Goal: Information Seeking & Learning: Learn about a topic

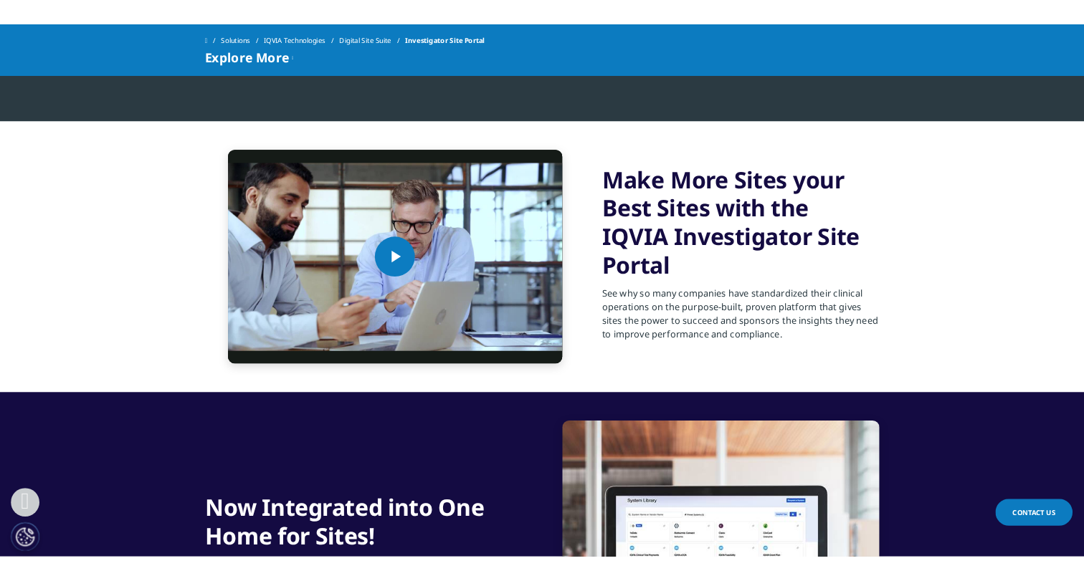
scroll to position [717, 0]
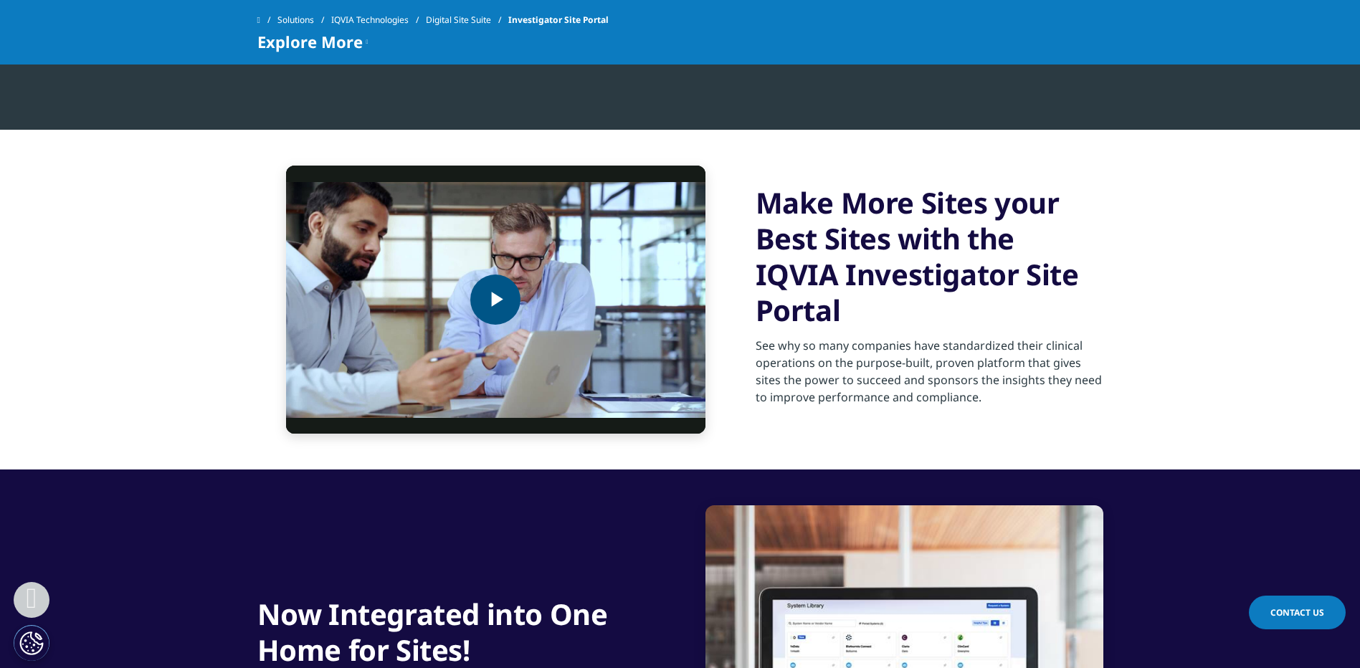
click at [495, 300] on span "Video Player" at bounding box center [495, 300] width 0 height 0
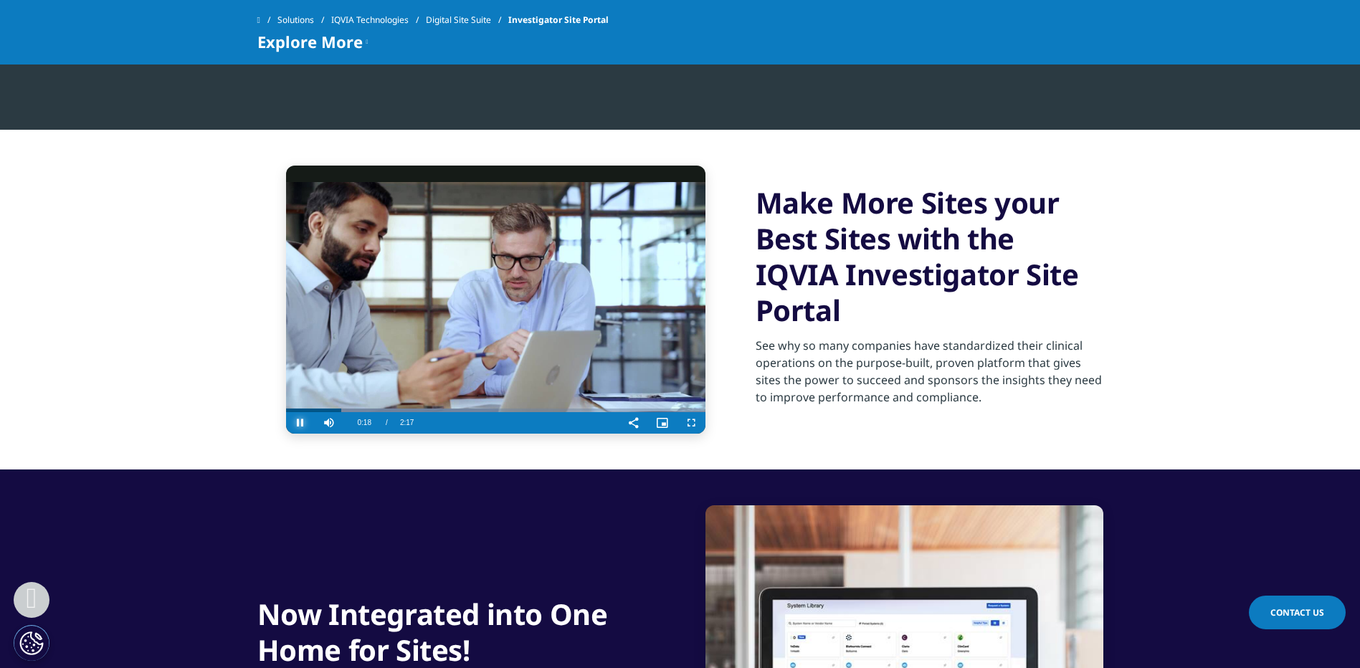
click at [297, 423] on span "Video Player" at bounding box center [300, 423] width 29 height 0
click at [303, 423] on span "Video Player" at bounding box center [300, 423] width 29 height 0
drag, startPoint x: 338, startPoint y: 409, endPoint x: 315, endPoint y: 414, distance: 23.3
click at [315, 414] on div "Play Skip Backward Skip Forward Mute Current Time 0:10 / Duration 2:17 Loaded :…" at bounding box center [495, 423] width 419 height 22
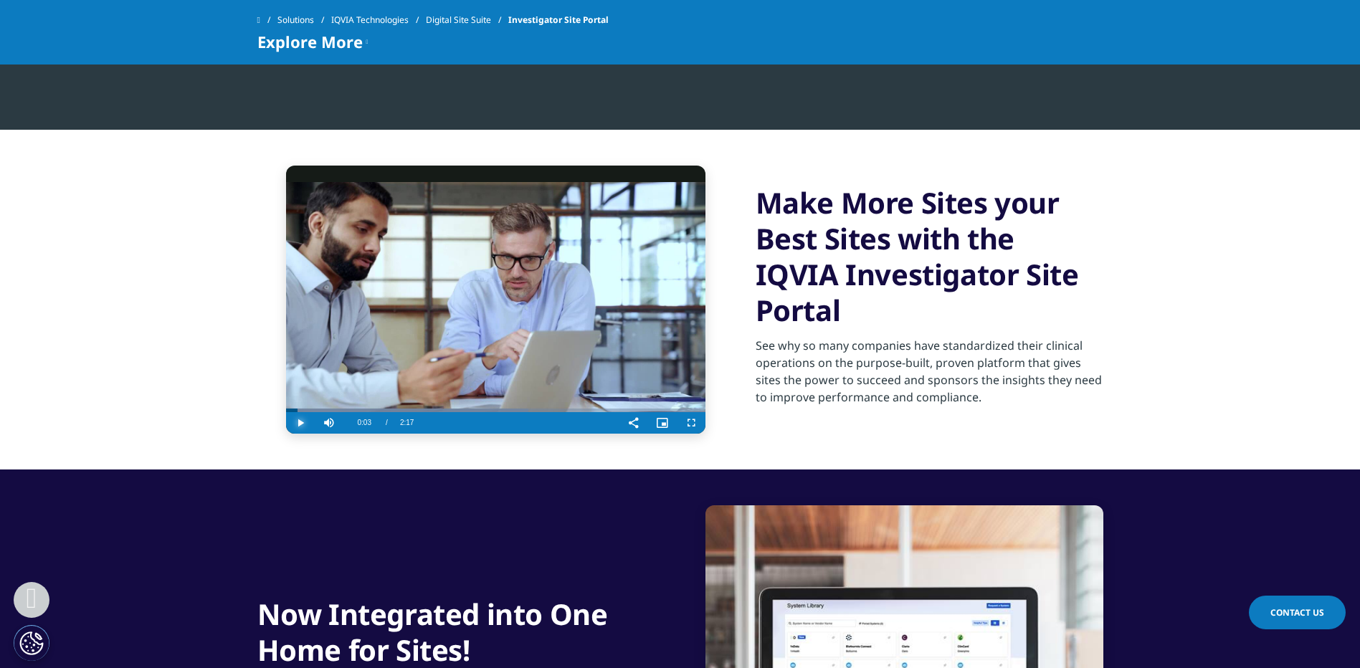
drag, startPoint x: 312, startPoint y: 412, endPoint x: 278, endPoint y: 413, distance: 33.7
click at [278, 413] on div "Video Player is loading. Play Video Play Skip Backward Skip Forward Mute Curren…" at bounding box center [495, 300] width 477 height 268
click at [297, 423] on span "Video Player" at bounding box center [300, 423] width 29 height 0
click at [300, 423] on span "Video Player" at bounding box center [300, 423] width 29 height 0
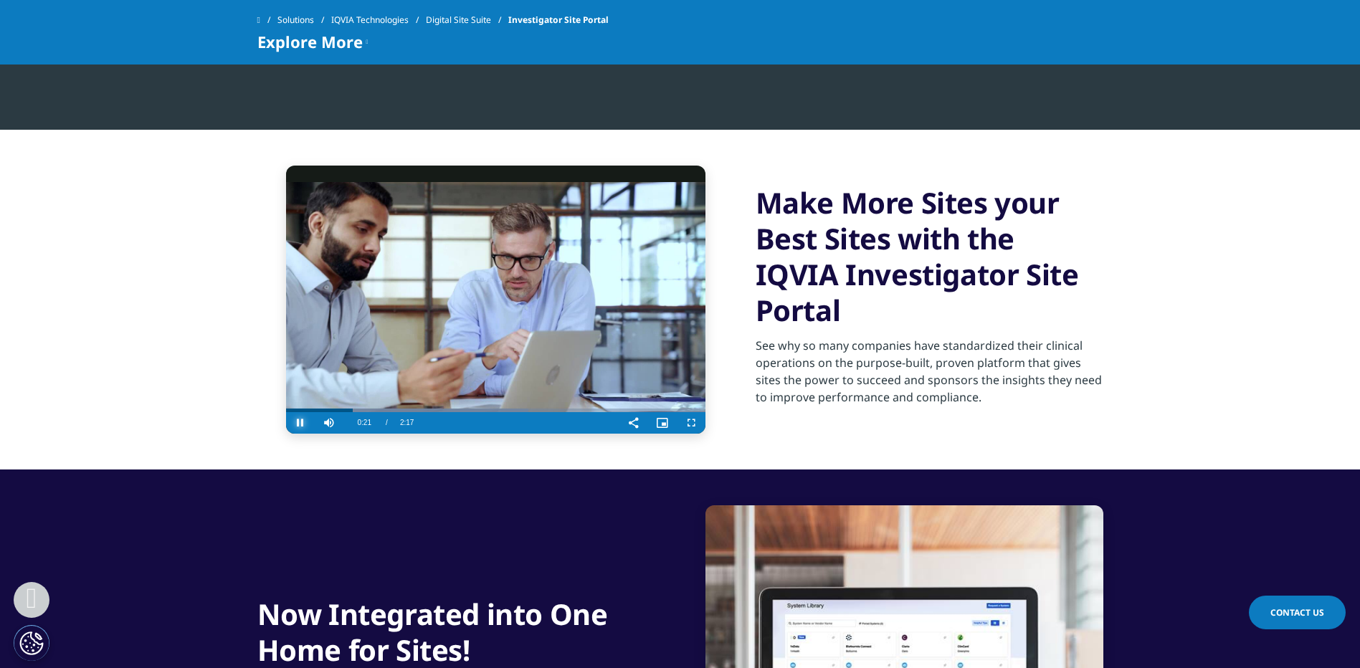
click at [300, 423] on span "Video Player" at bounding box center [300, 423] width 29 height 0
click at [296, 423] on span "Video Player" at bounding box center [300, 423] width 29 height 0
click at [392, 410] on div "0:34" at bounding box center [392, 406] width 1 height 11
click at [305, 423] on span "Video Player" at bounding box center [300, 423] width 29 height 0
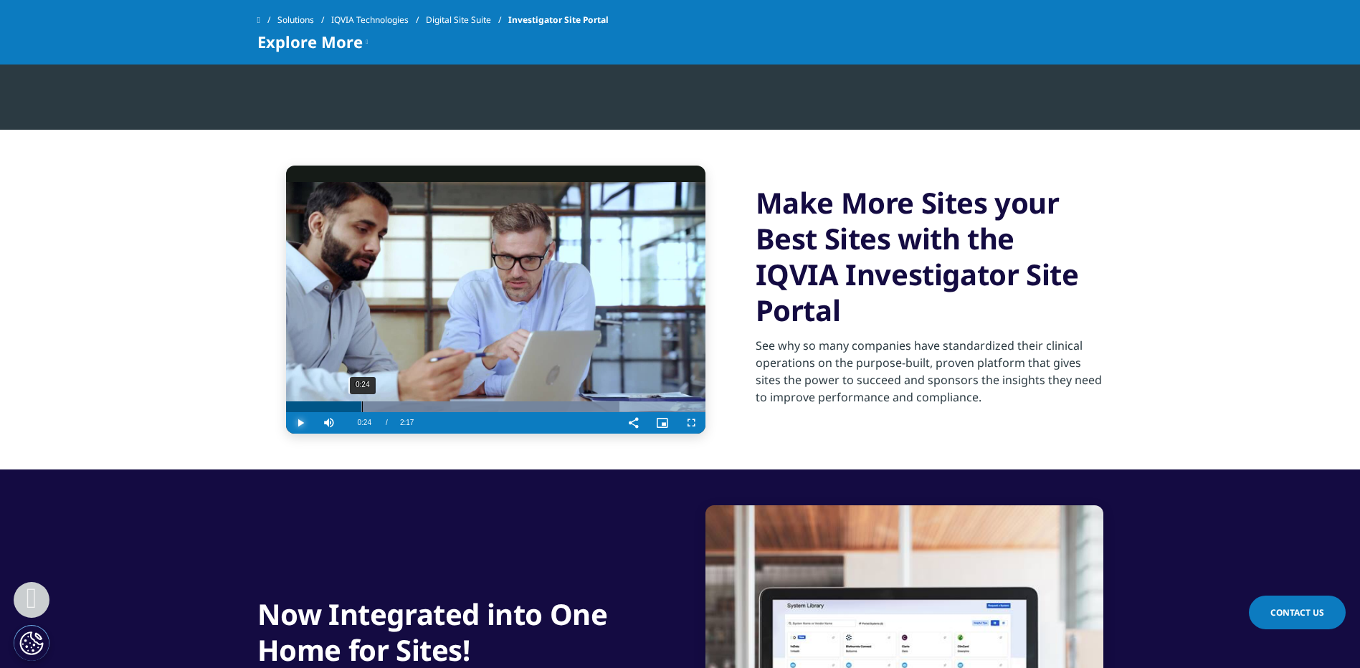
click at [362, 409] on div "0:24" at bounding box center [362, 406] width 1 height 11
click at [305, 423] on span "Video Player" at bounding box center [300, 423] width 29 height 0
click at [204, 363] on section "Video Player is loading. Play Video Play Skip Backward Skip Forward Mute 6% Cur…" at bounding box center [680, 300] width 1360 height 340
click at [305, 423] on span "Video Player" at bounding box center [300, 423] width 29 height 0
click at [417, 406] on div "0:42" at bounding box center [417, 406] width 1 height 11
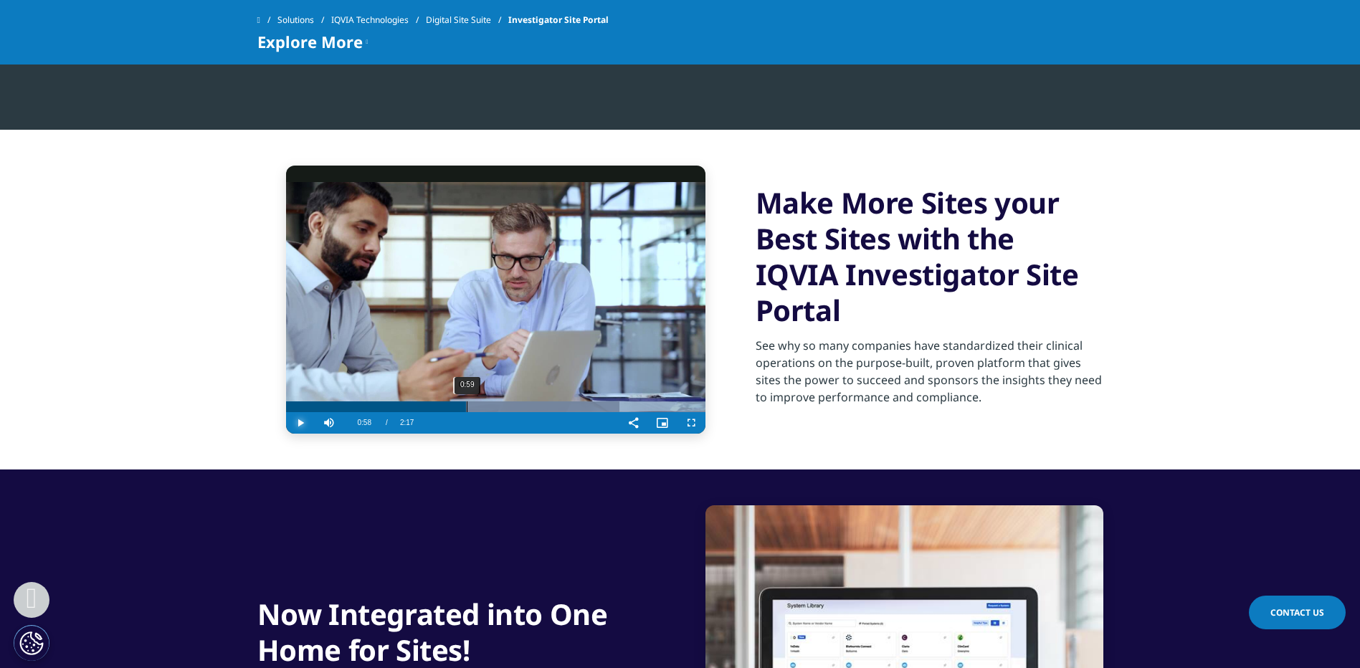
click at [467, 406] on div "0:59" at bounding box center [467, 406] width 1 height 11
click at [429, 411] on div "0:46" at bounding box center [429, 406] width 1 height 11
click at [419, 406] on div "0:43" at bounding box center [419, 406] width 1 height 11
click at [302, 423] on span "Video Player" at bounding box center [300, 423] width 29 height 0
click at [181, 315] on section "Video Player is loading. Play Video Play Skip Backward Skip Forward Mute 6% Cur…" at bounding box center [680, 300] width 1360 height 340
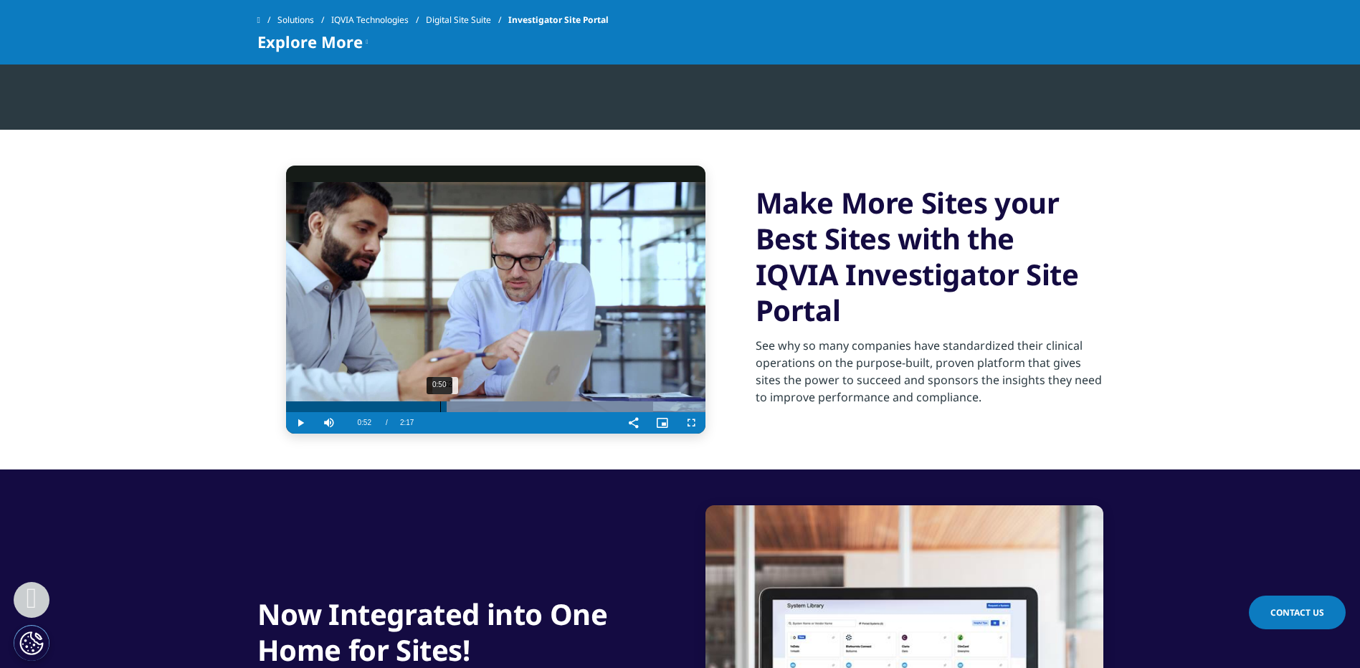
click at [440, 411] on div "0:50" at bounding box center [440, 406] width 1 height 11
click at [426, 409] on div "0:49" at bounding box center [361, 406] width 151 height 11
click at [413, 409] on div "0:41" at bounding box center [413, 406] width 1 height 11
click at [298, 423] on span "Video Player" at bounding box center [300, 423] width 29 height 0
click at [297, 423] on span "Video Player" at bounding box center [300, 423] width 29 height 0
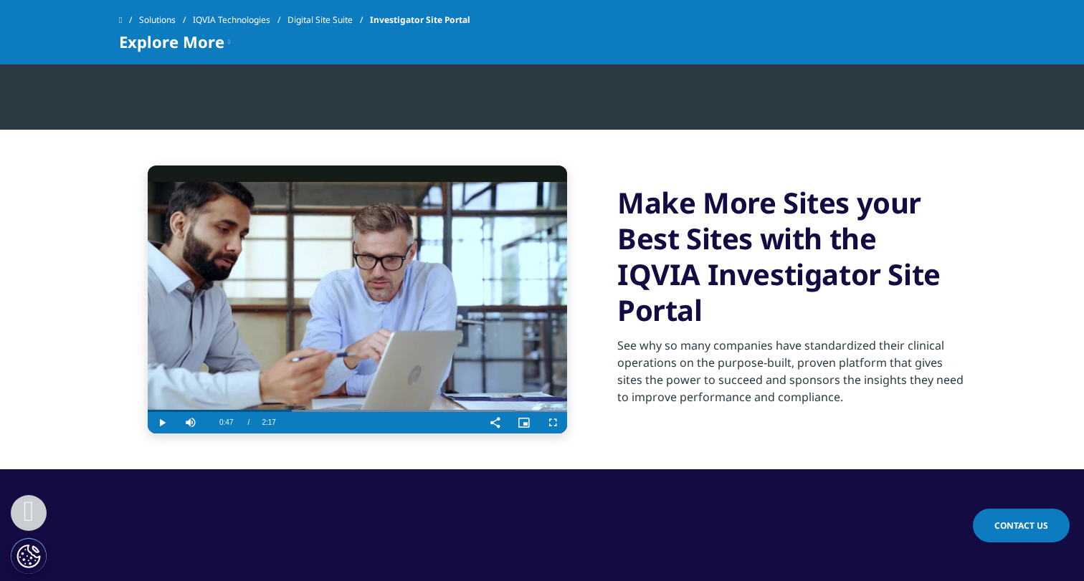
click at [159, 423] on span "Video Player" at bounding box center [162, 423] width 29 height 0
click at [160, 423] on span "Video Player" at bounding box center [162, 423] width 29 height 0
click at [166, 423] on span "Video Player" at bounding box center [162, 423] width 29 height 0
click at [165, 423] on span "Video Player" at bounding box center [162, 423] width 29 height 0
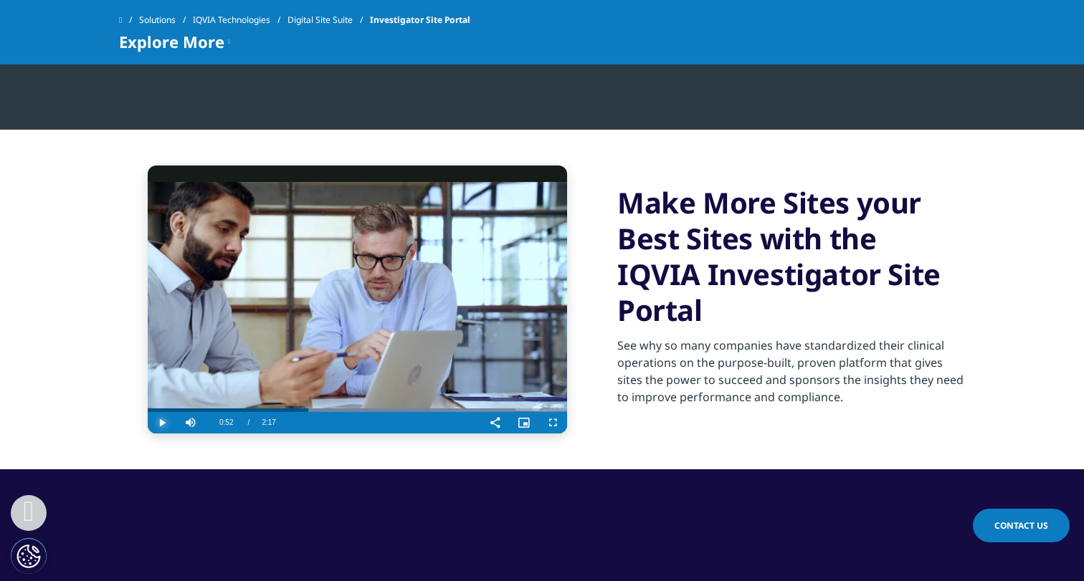
click at [163, 423] on span "Video Player" at bounding box center [162, 423] width 29 height 0
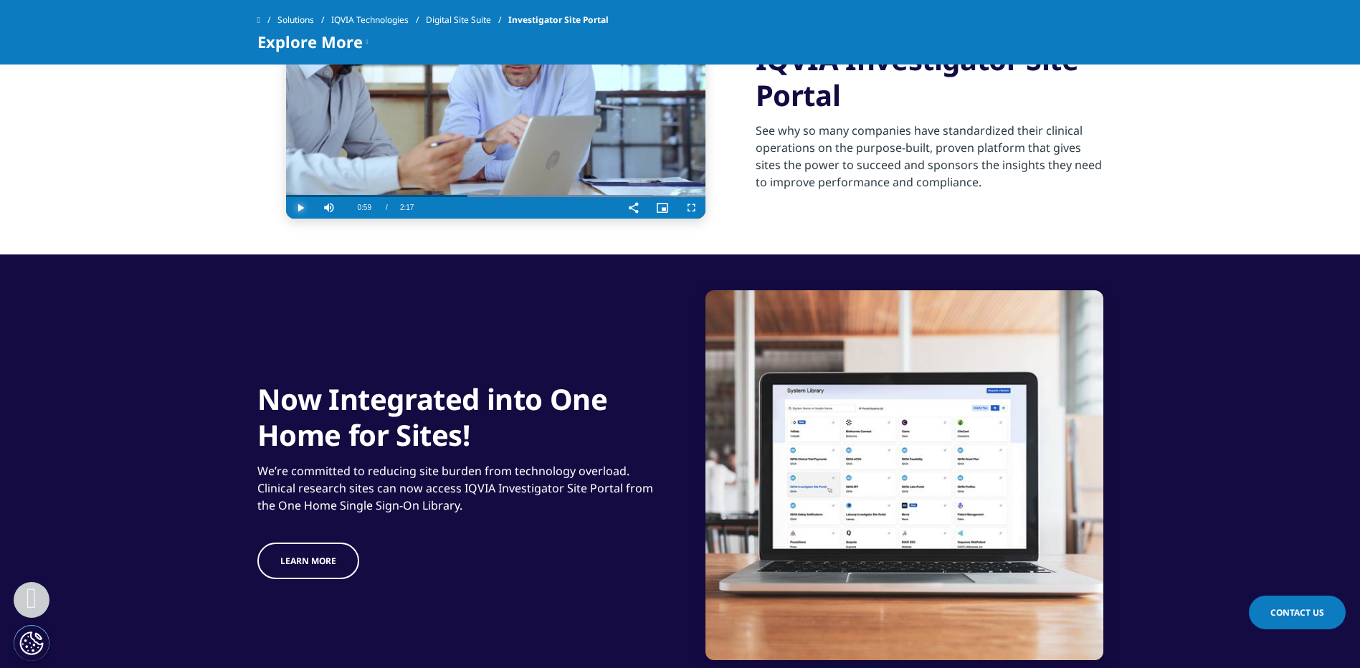
scroll to position [788, 0]
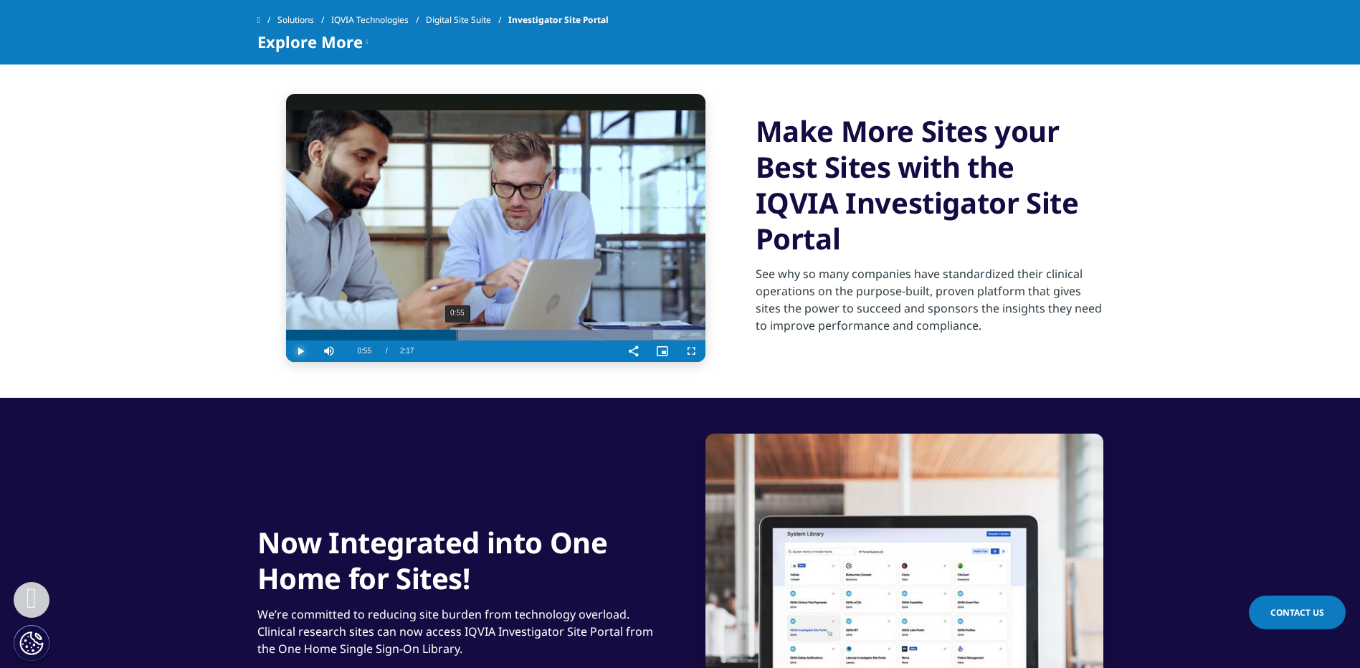
drag, startPoint x: 456, startPoint y: 340, endPoint x: 448, endPoint y: 339, distance: 7.9
click at [448, 339] on div "0:55" at bounding box center [371, 335] width 171 height 11
click at [309, 351] on span "Video Player" at bounding box center [300, 351] width 29 height 0
click at [302, 351] on span "Video Player" at bounding box center [300, 351] width 29 height 0
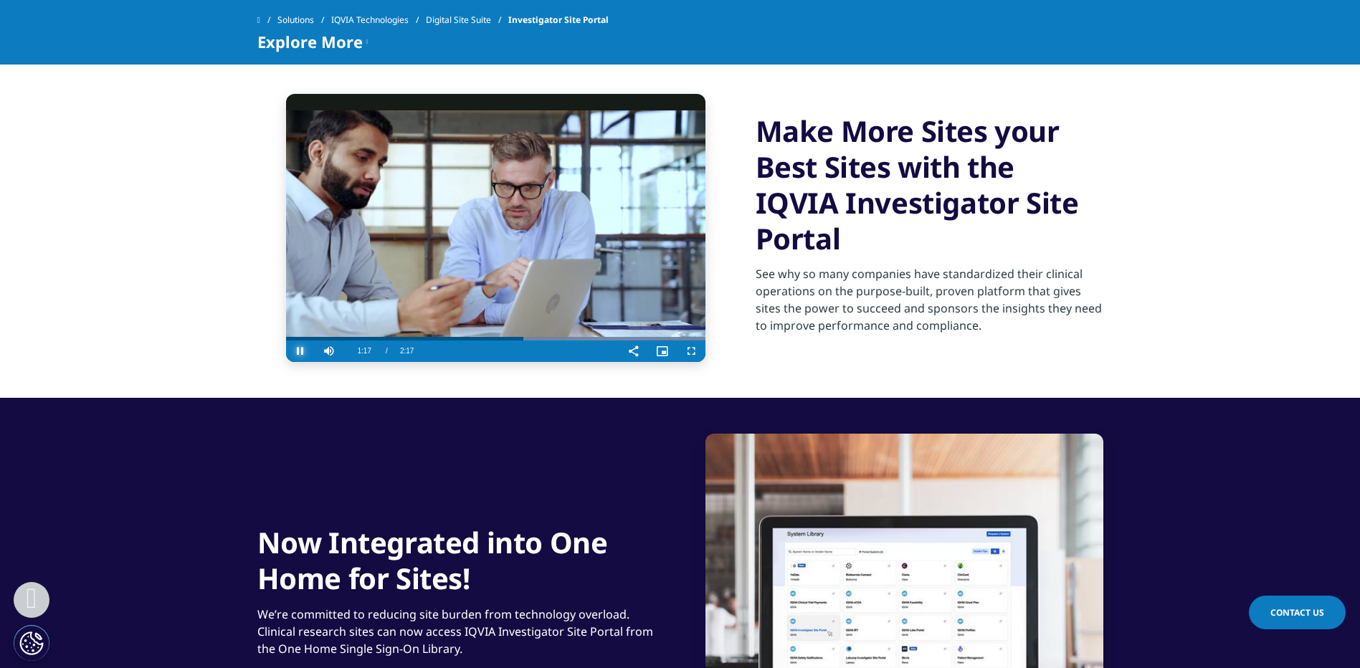
click at [302, 351] on span "Video Player" at bounding box center [300, 351] width 29 height 0
click at [462, 332] on div "0:57" at bounding box center [462, 335] width 1 height 11
click at [304, 351] on span "Video Player" at bounding box center [300, 351] width 29 height 0
drag, startPoint x: 448, startPoint y: 337, endPoint x: 428, endPoint y: 338, distance: 20.1
click at [441, 338] on div "0:50" at bounding box center [441, 335] width 1 height 11
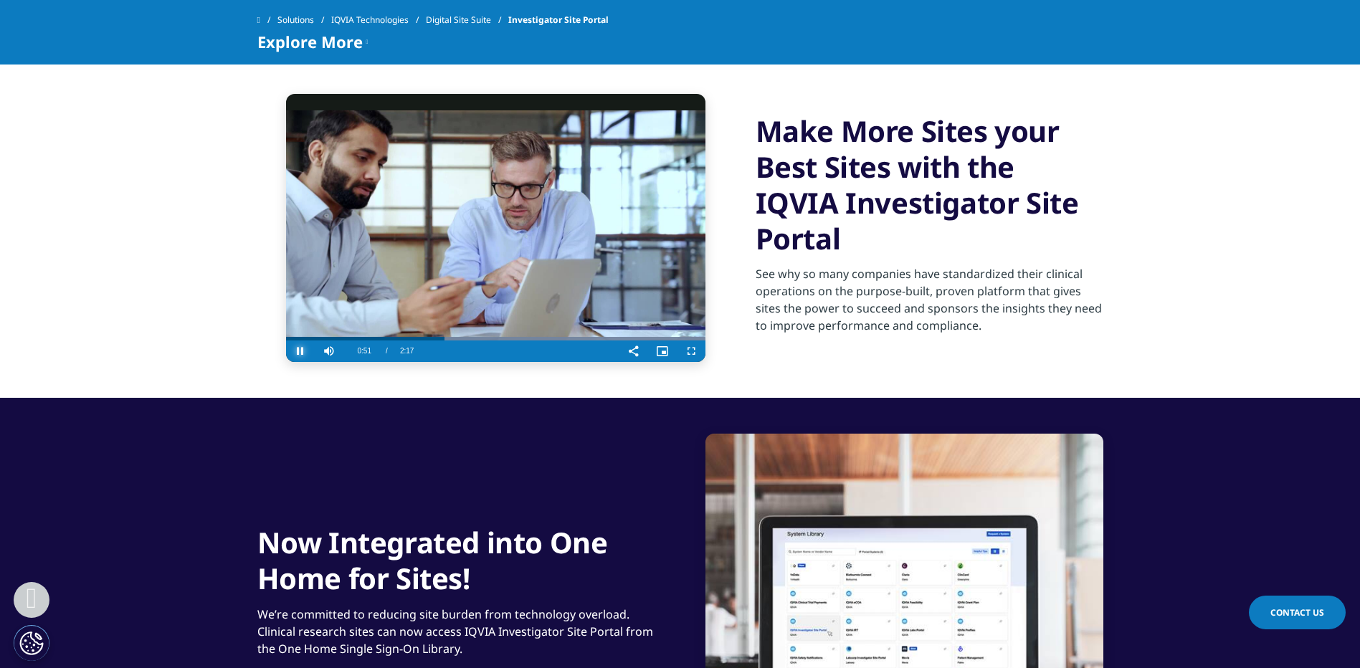
click at [300, 351] on span "Video Player" at bounding box center [300, 351] width 29 height 0
click at [304, 351] on span "Video Player" at bounding box center [300, 351] width 29 height 0
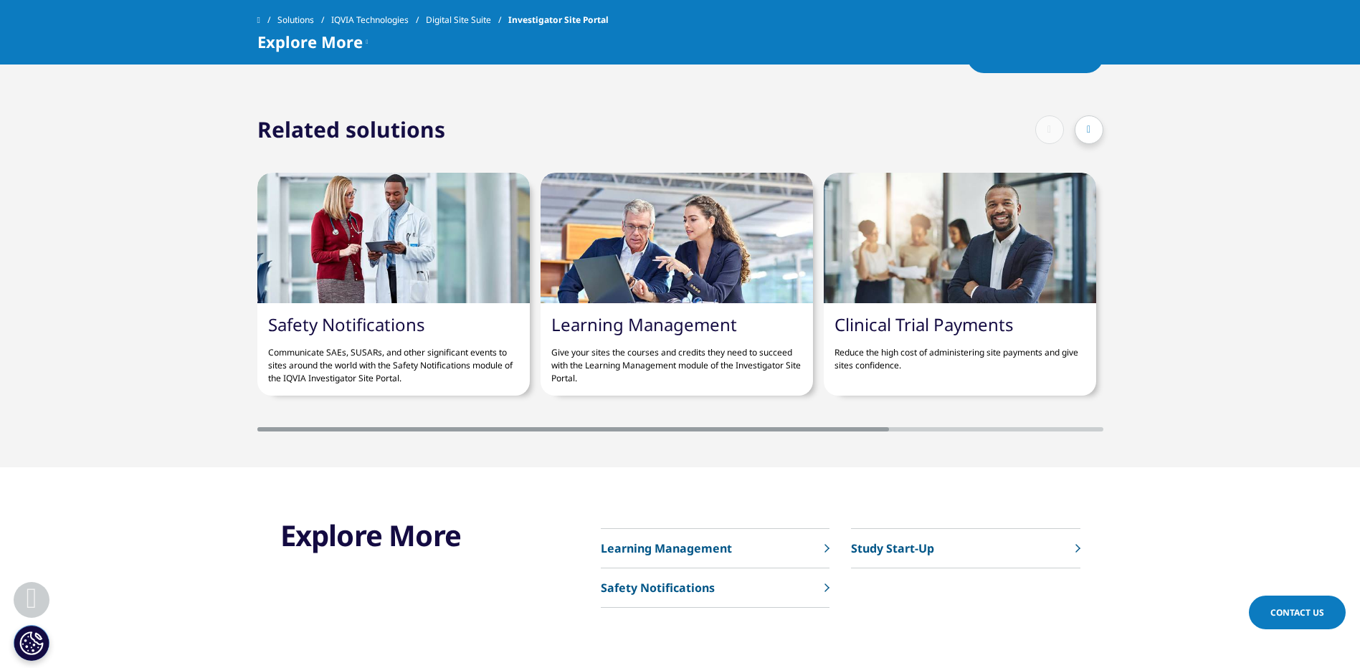
scroll to position [3799, 0]
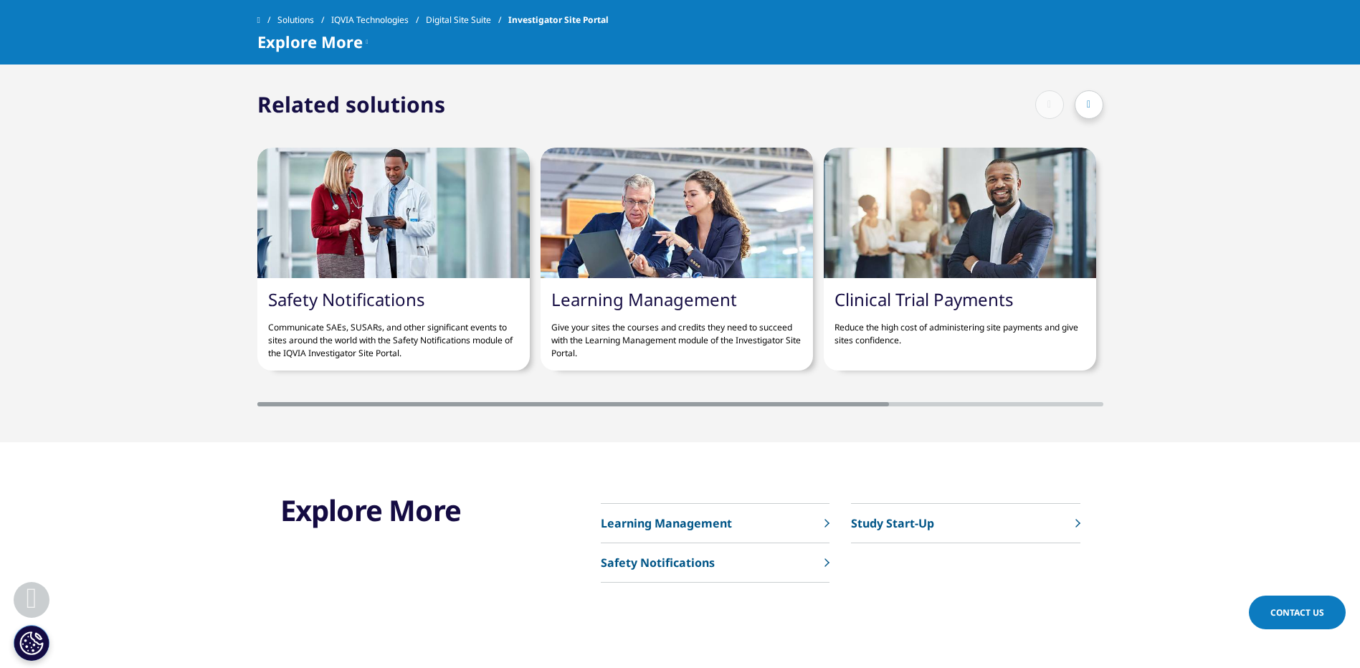
click at [410, 226] on div at bounding box center [393, 213] width 272 height 130
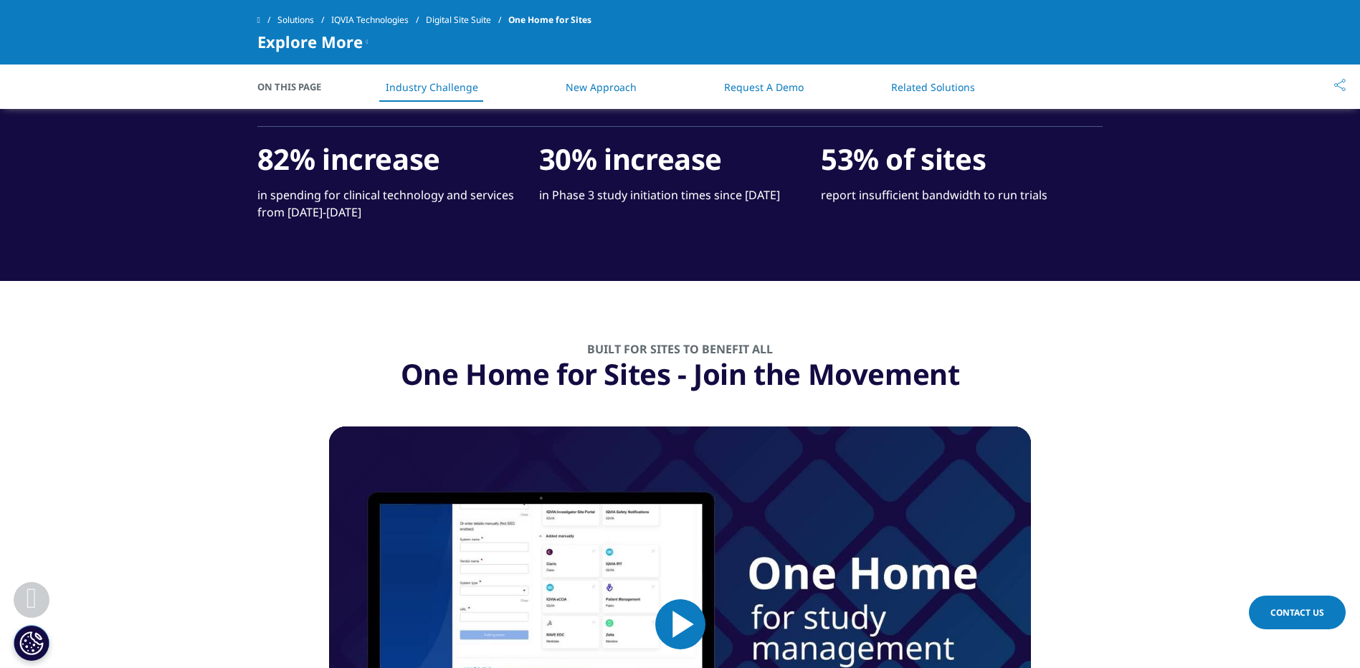
scroll to position [1505, 0]
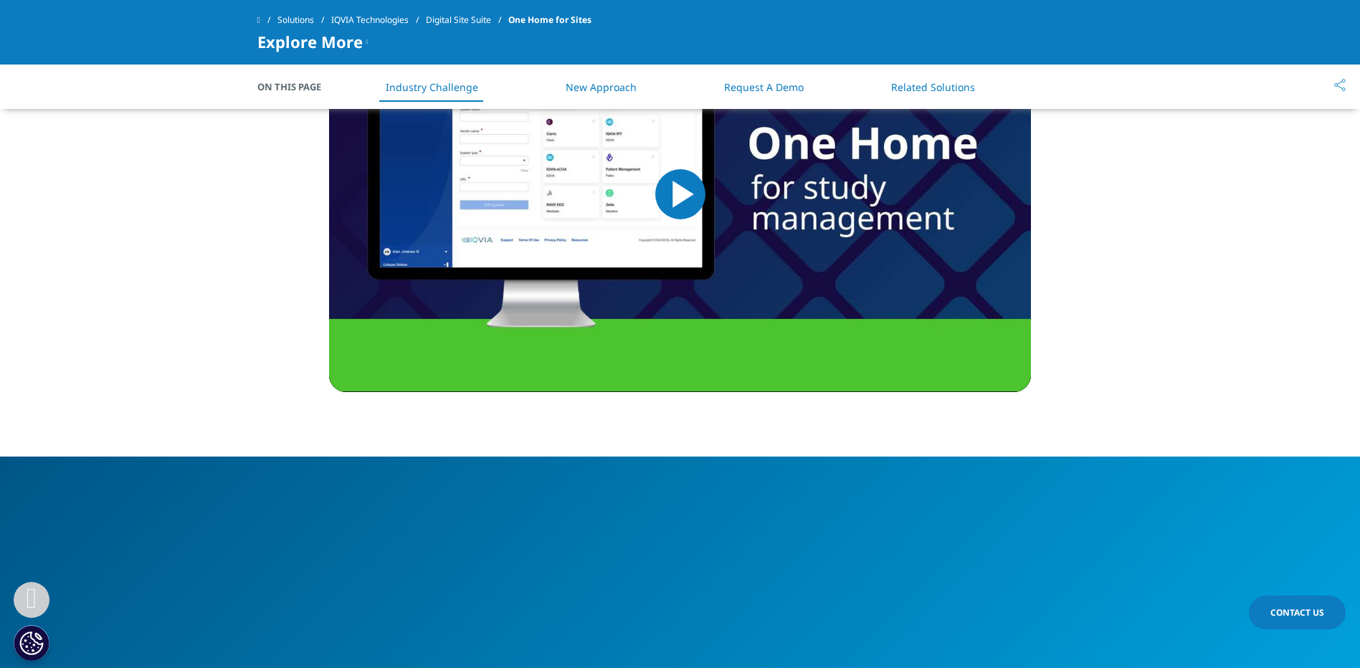
click at [652, 212] on img "Video Player" at bounding box center [680, 194] width 702 height 396
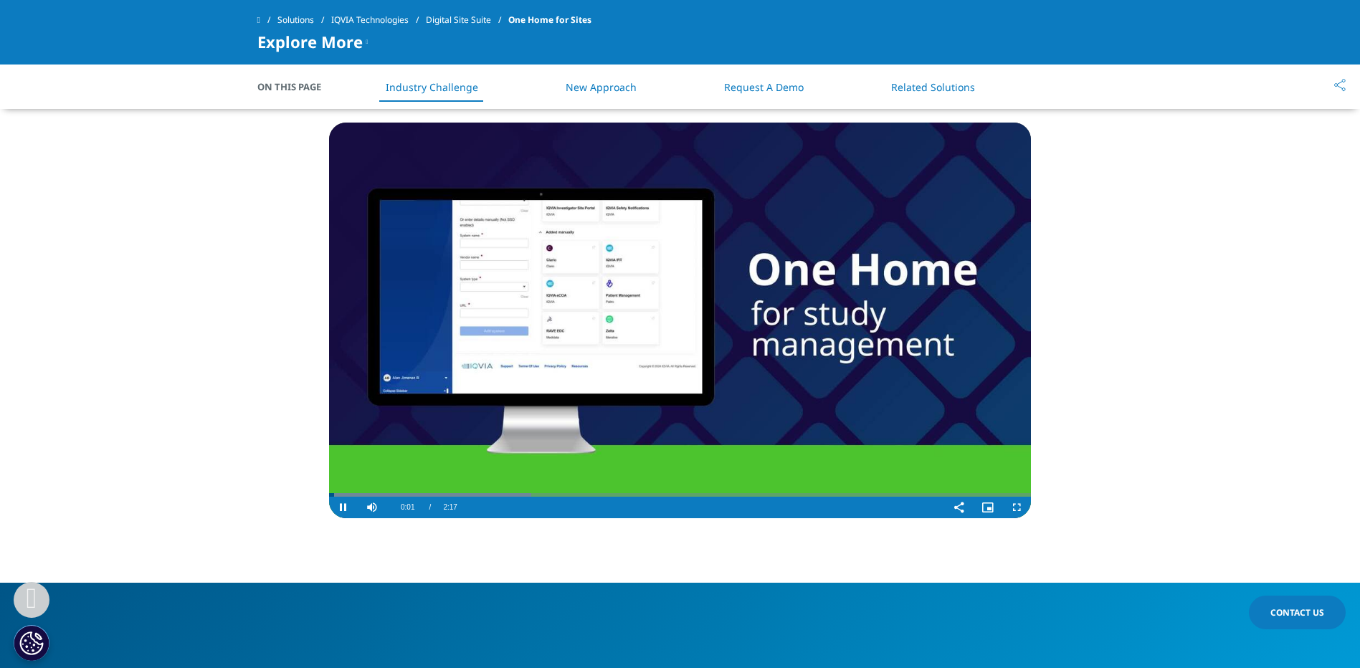
scroll to position [1358, 0]
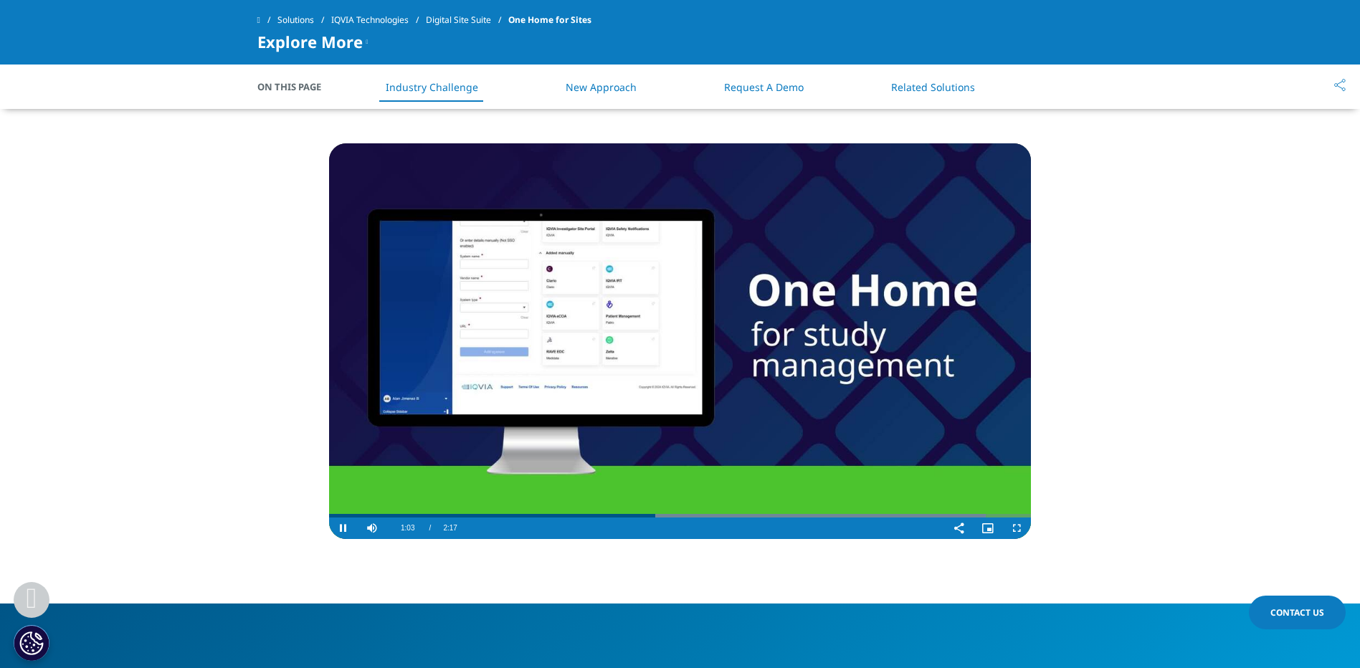
click at [487, 356] on video "Video Player" at bounding box center [680, 341] width 702 height 396
click at [634, 319] on video "Video Player" at bounding box center [680, 341] width 702 height 396
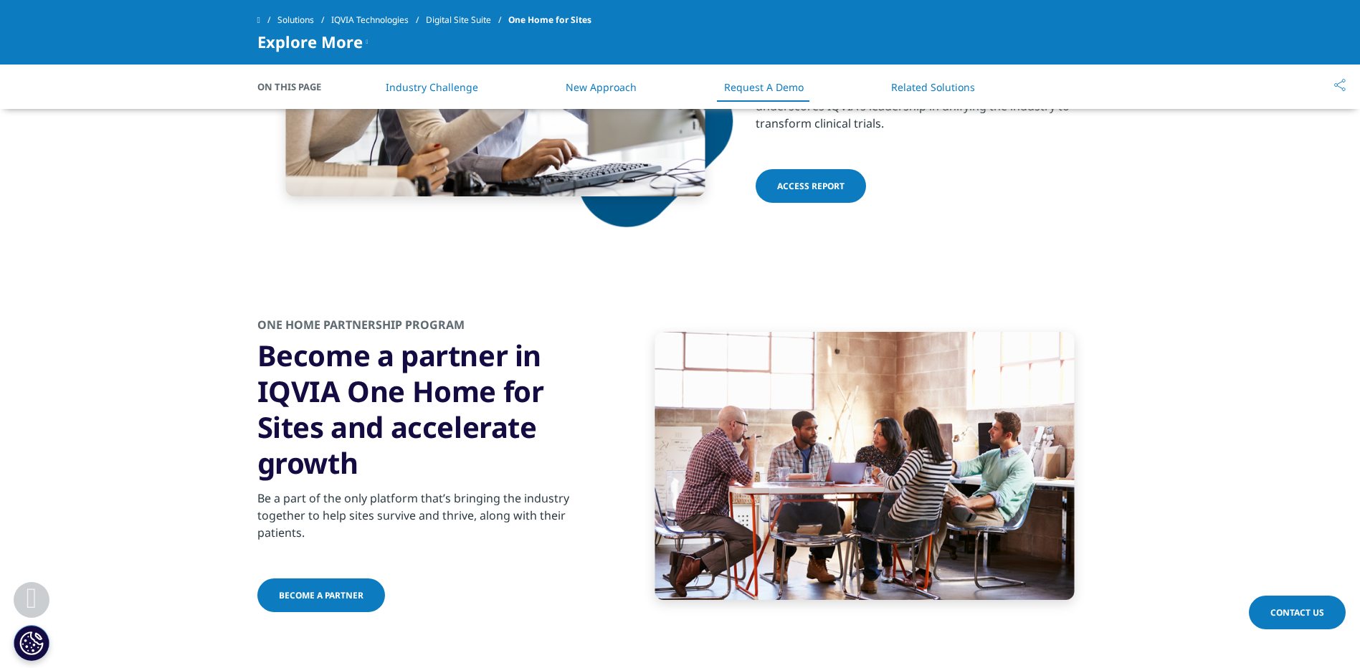
scroll to position [5157, 0]
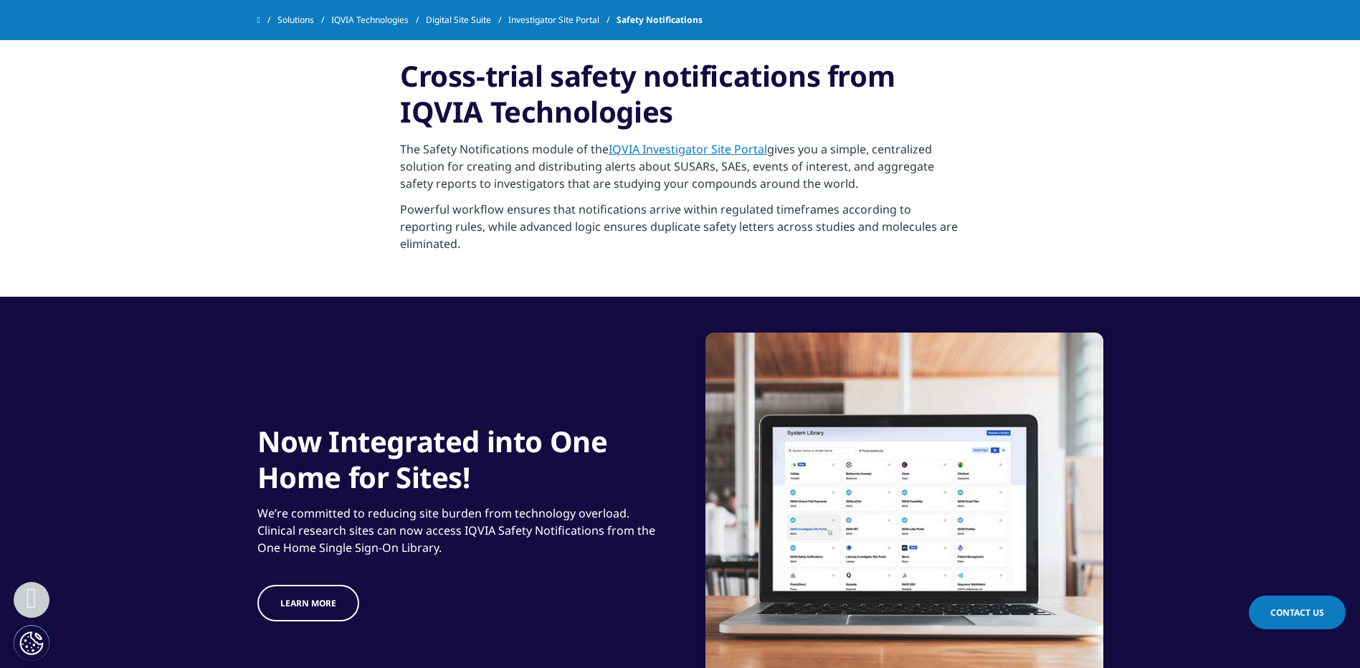
scroll to position [1219, 0]
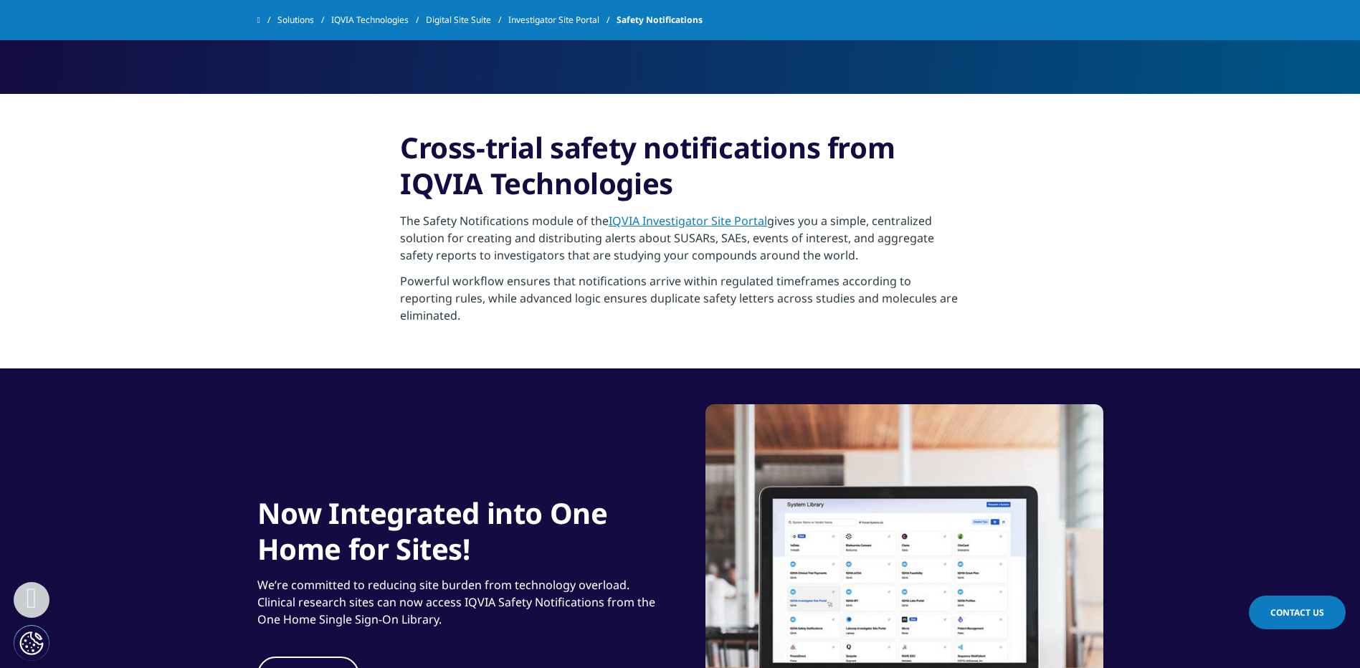
click at [664, 221] on link "IQVIA Investigator Site Portal" at bounding box center [688, 221] width 158 height 16
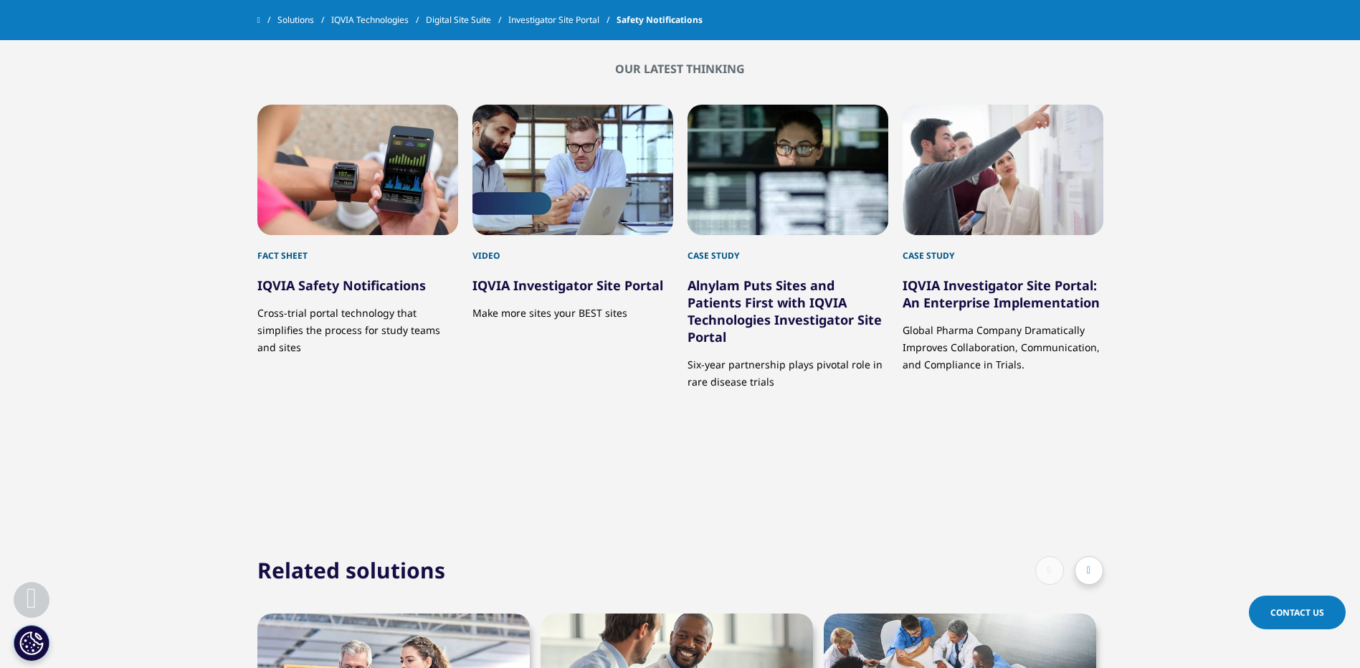
scroll to position [3838, 0]
click at [351, 134] on div "1 / 4" at bounding box center [357, 169] width 201 height 130
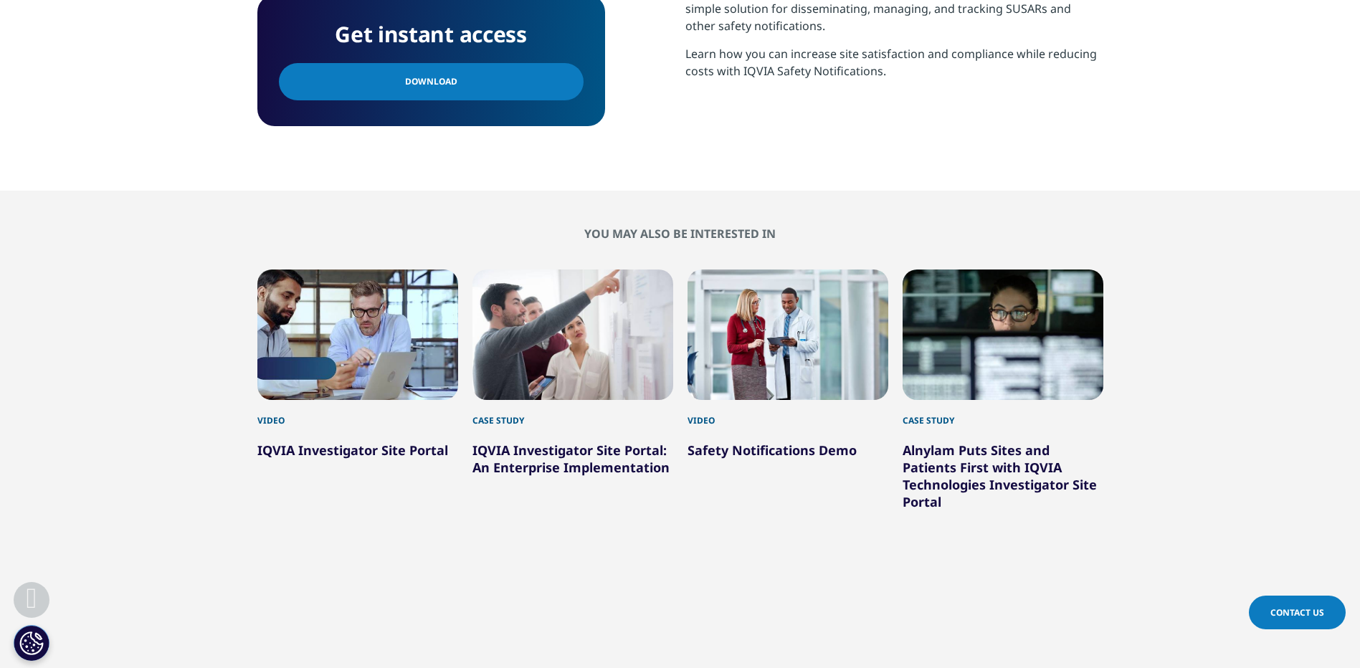
scroll to position [860, 0]
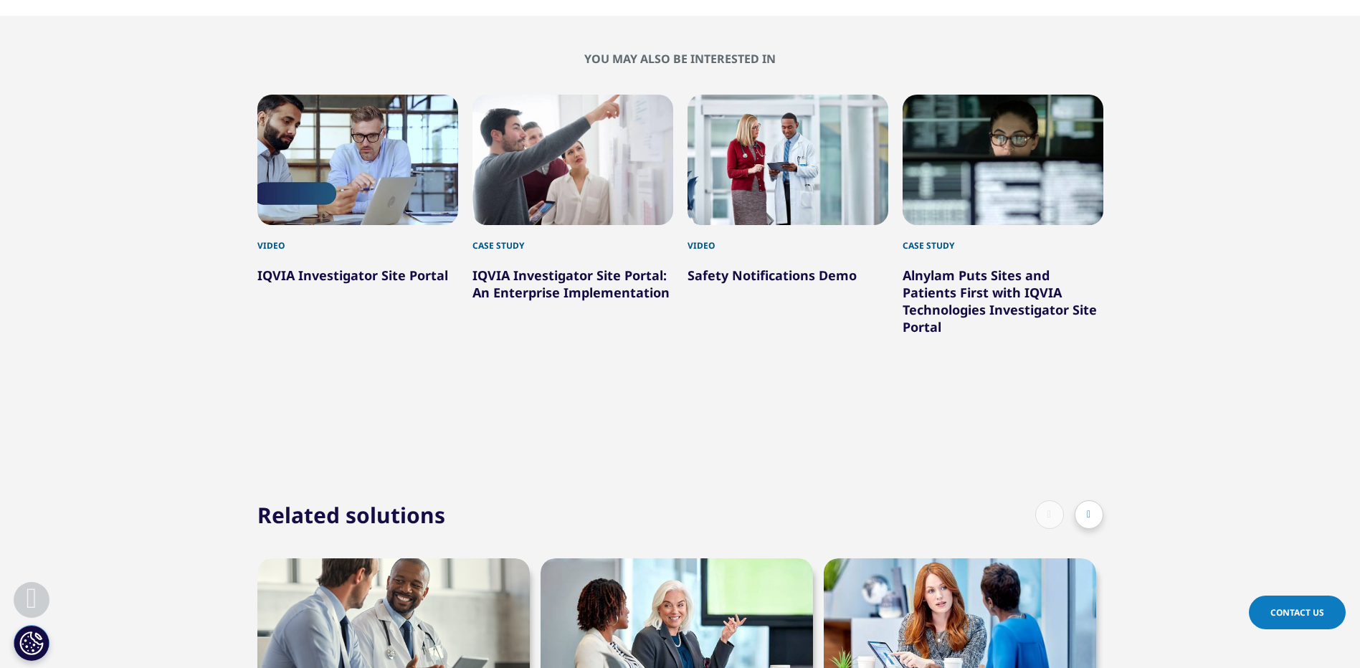
click at [571, 171] on div "2 / 4" at bounding box center [572, 160] width 201 height 130
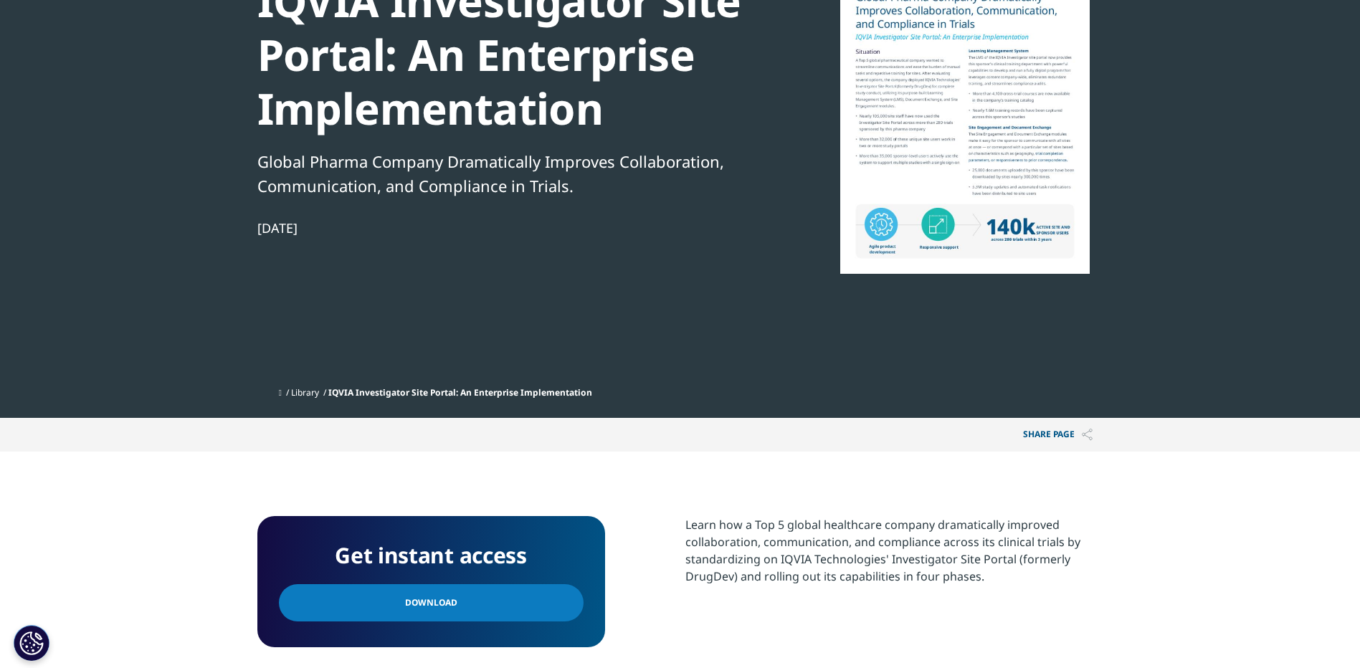
scroll to position [502, 0]
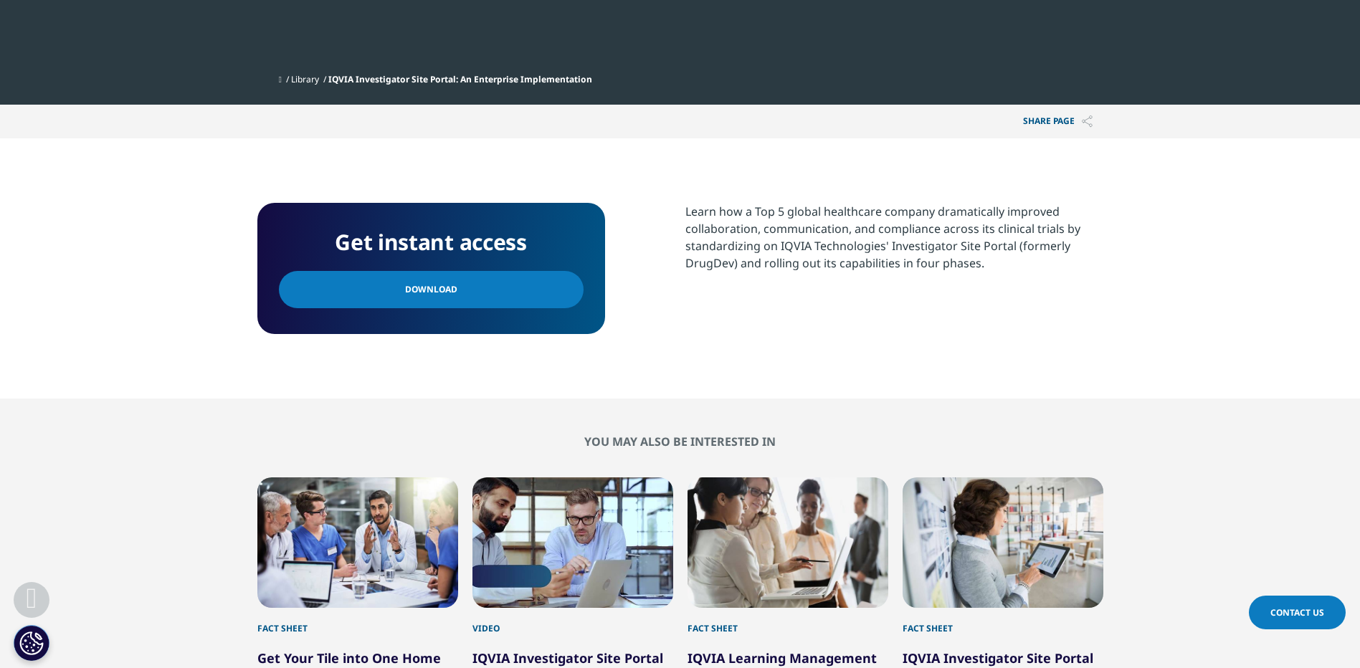
click at [475, 298] on link "Download" at bounding box center [431, 289] width 305 height 37
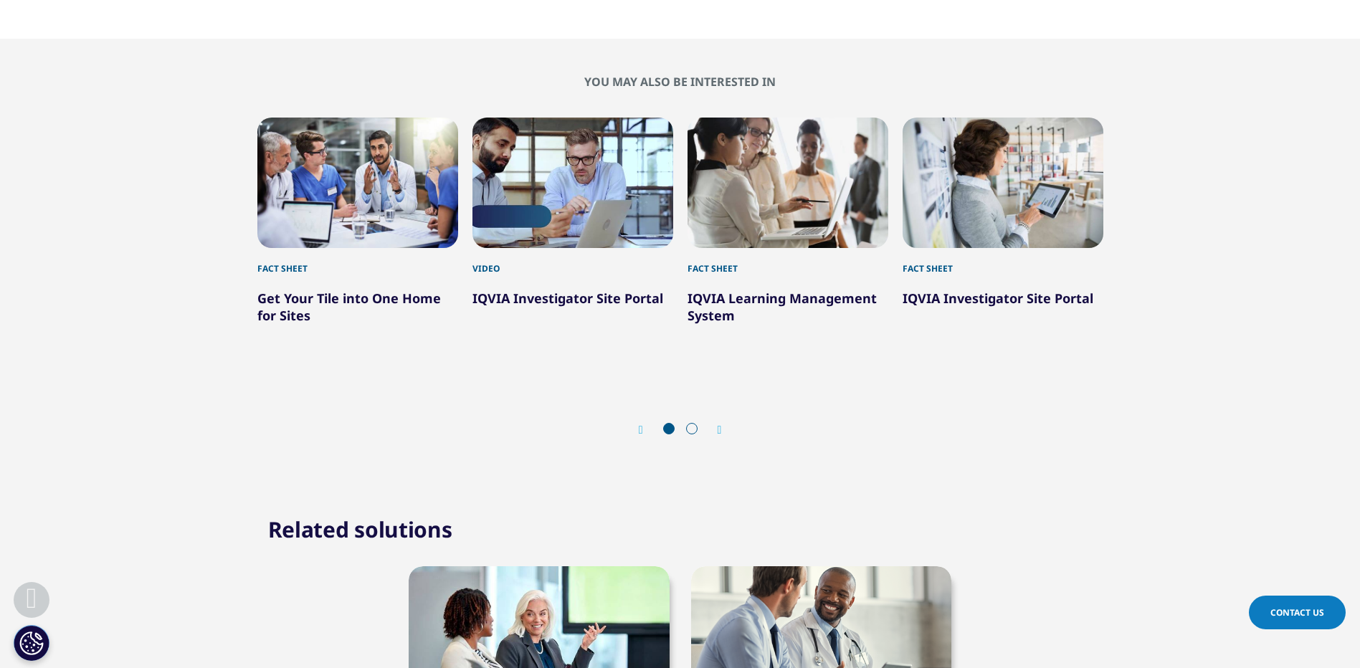
scroll to position [932, 0]
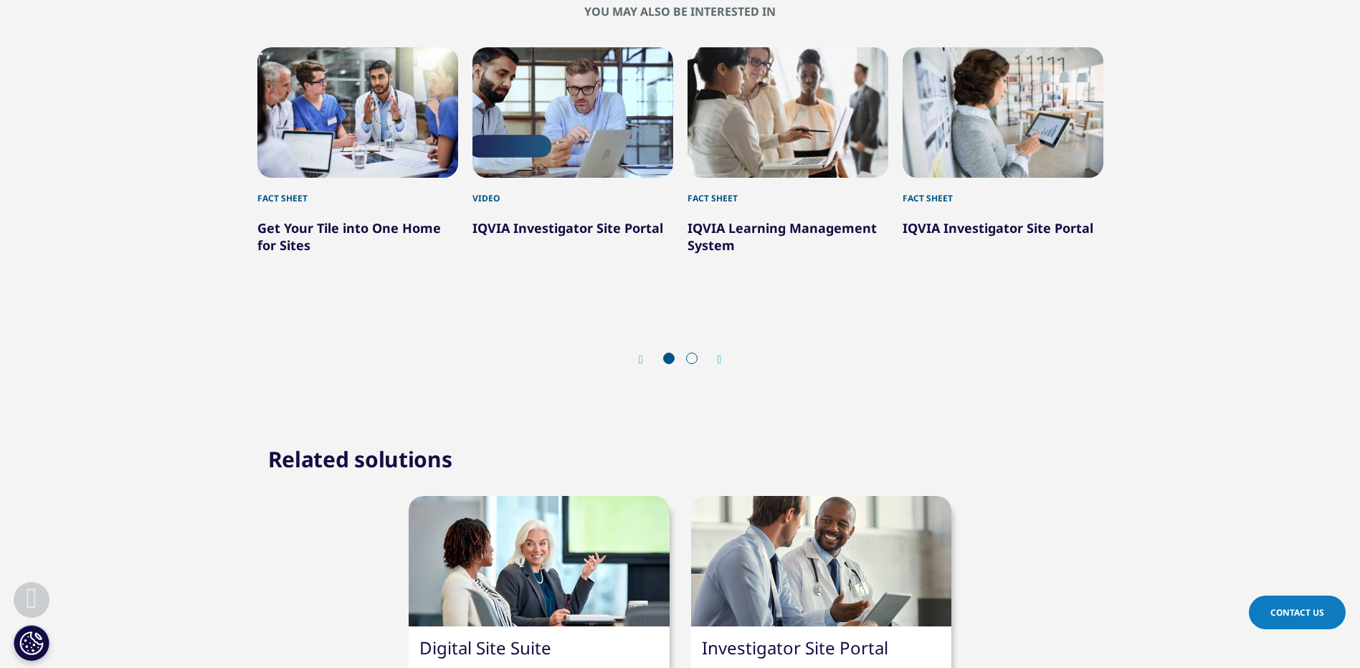
click at [823, 87] on div "3 / 5" at bounding box center [787, 112] width 201 height 130
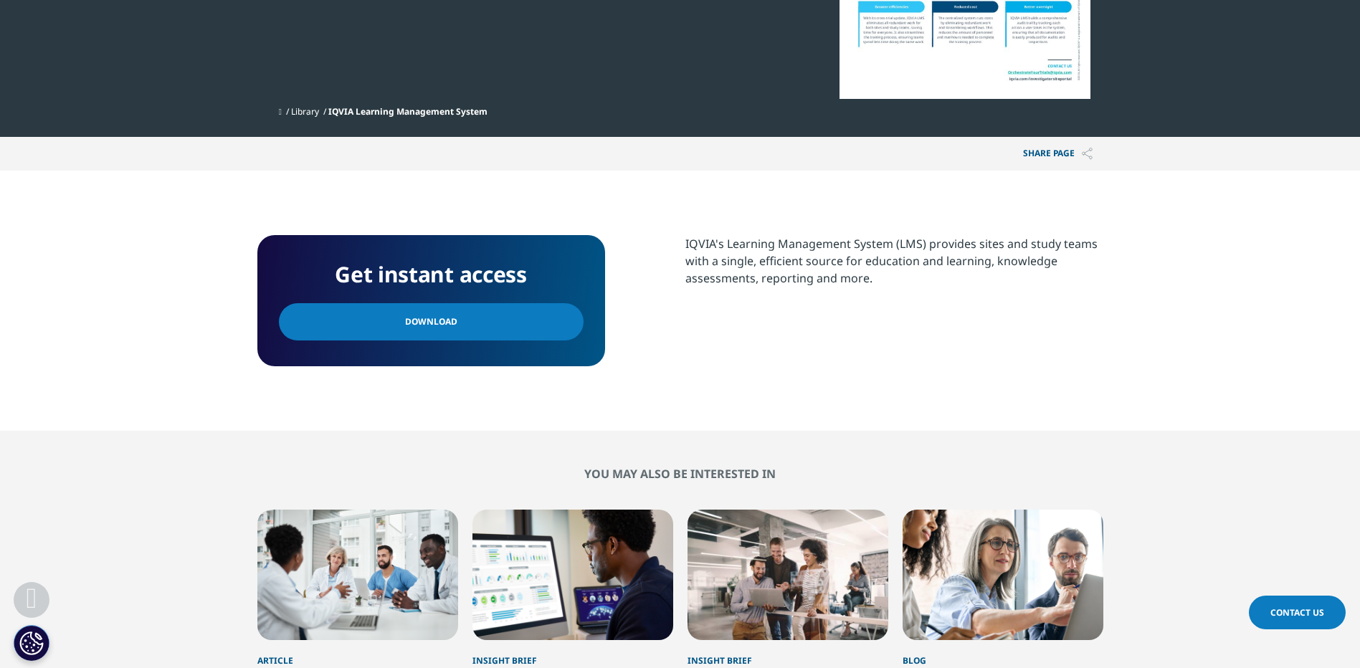
scroll to position [358, 0]
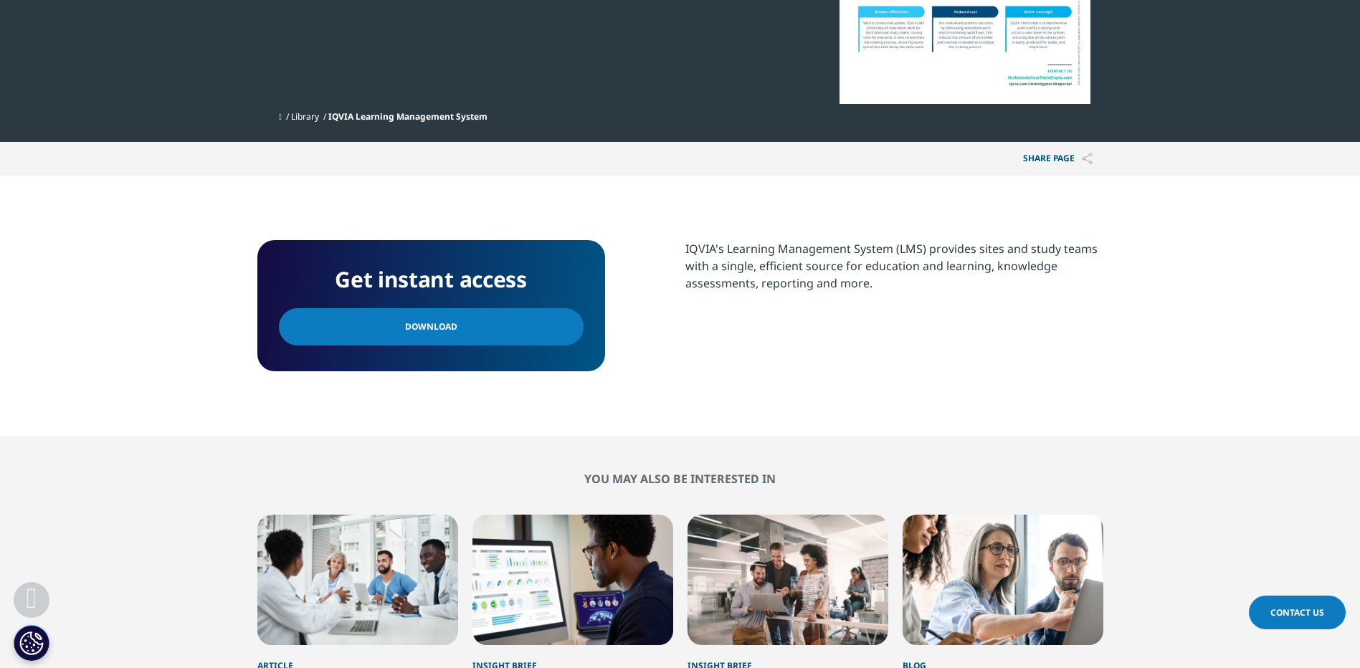
click at [478, 315] on link "Download" at bounding box center [431, 326] width 305 height 37
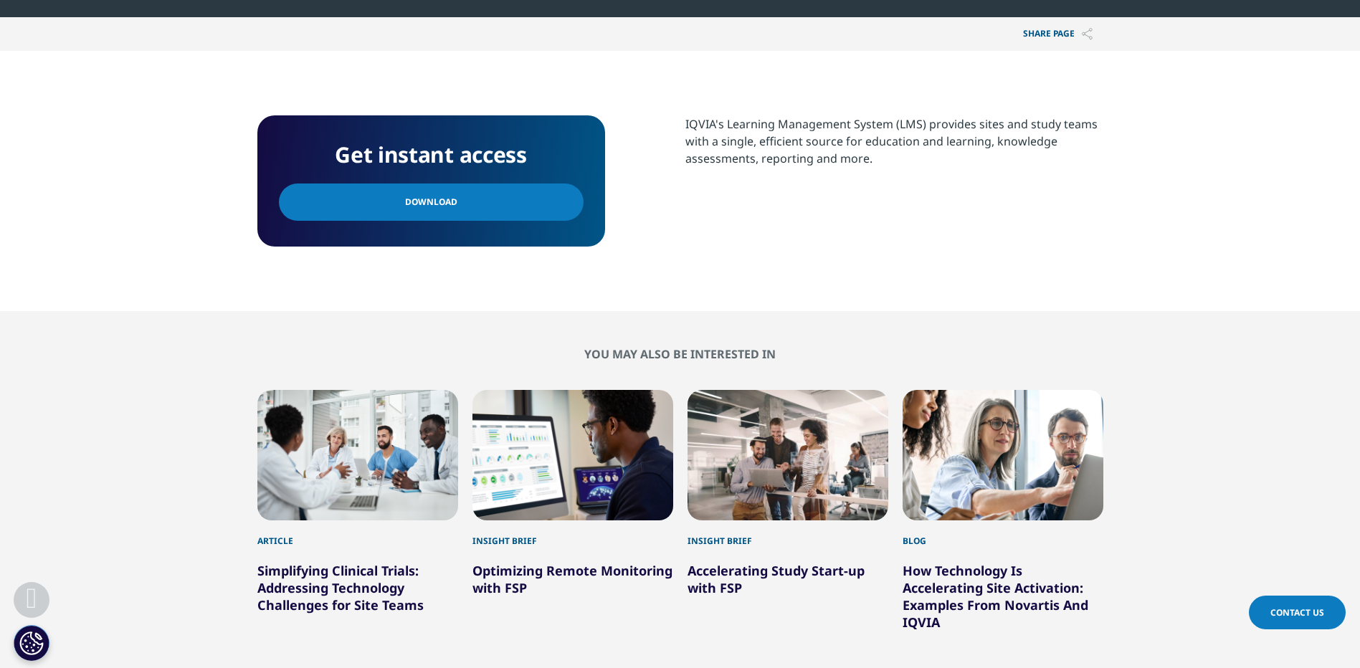
scroll to position [573, 0]
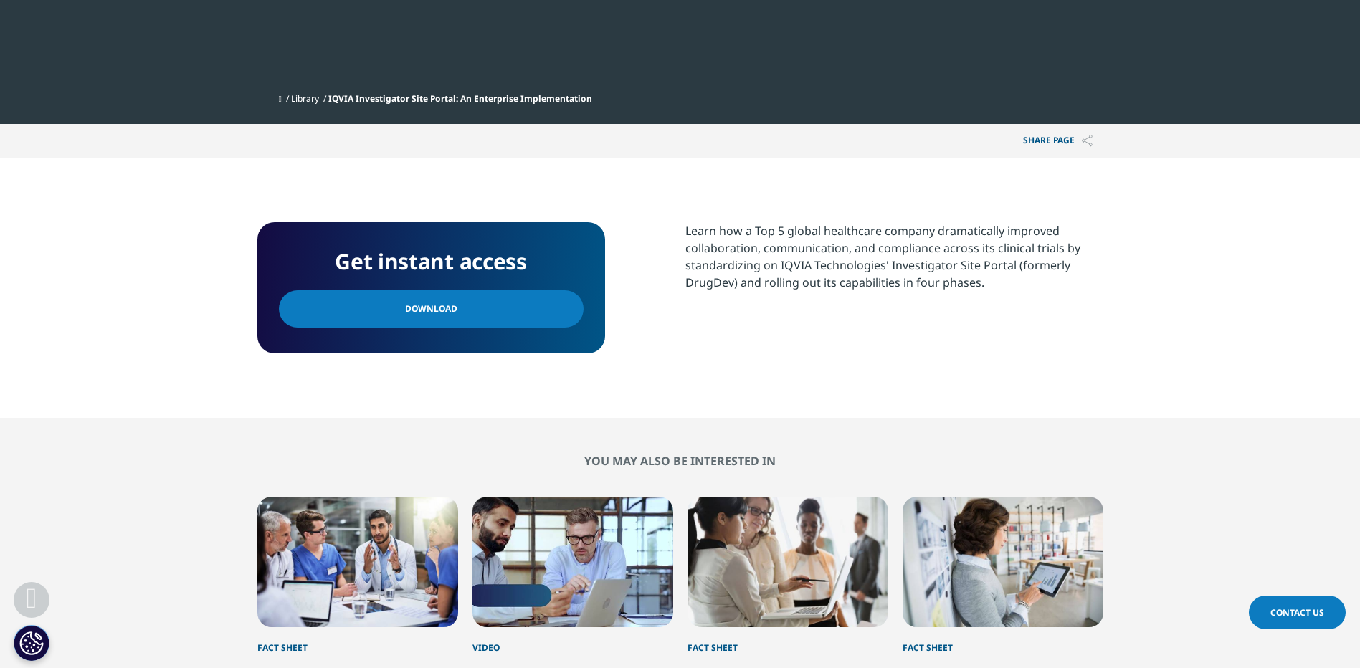
scroll to position [430, 0]
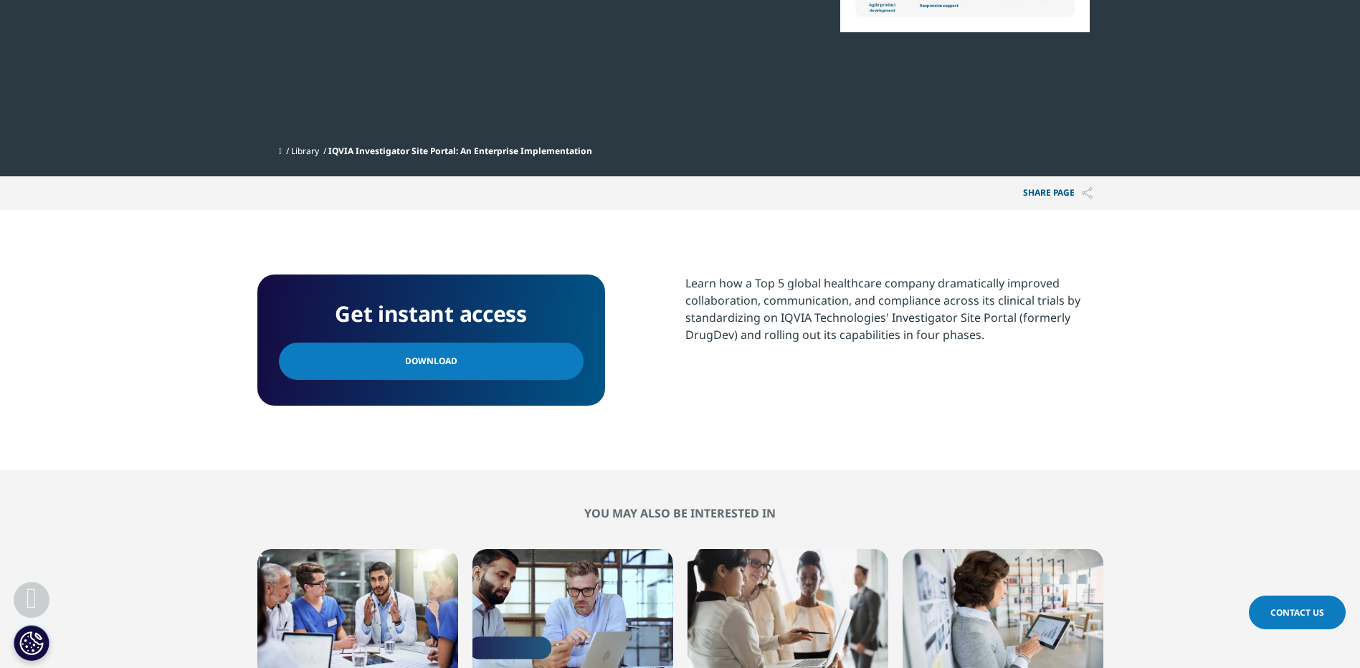
click at [538, 602] on div "2 / 5" at bounding box center [572, 614] width 201 height 130
click at [32, 650] on button "Cookies Settings" at bounding box center [32, 643] width 36 height 36
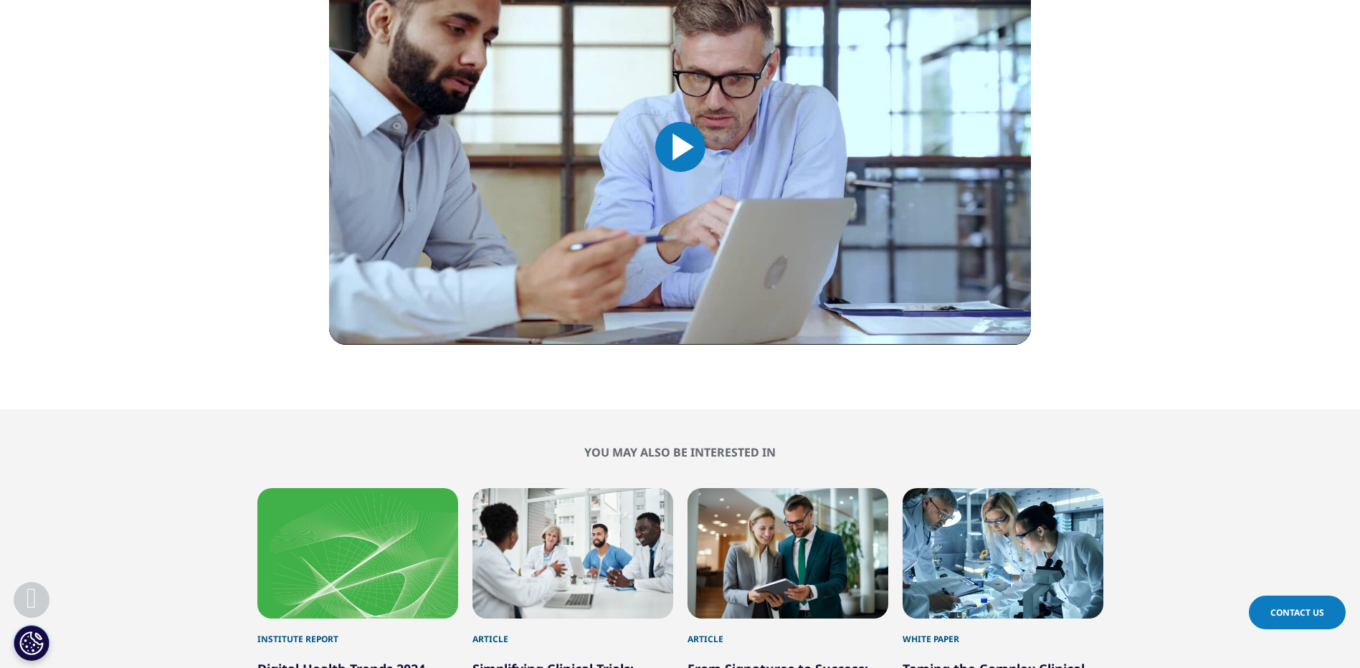
click at [680, 147] on span "Video Player" at bounding box center [680, 147] width 0 height 0
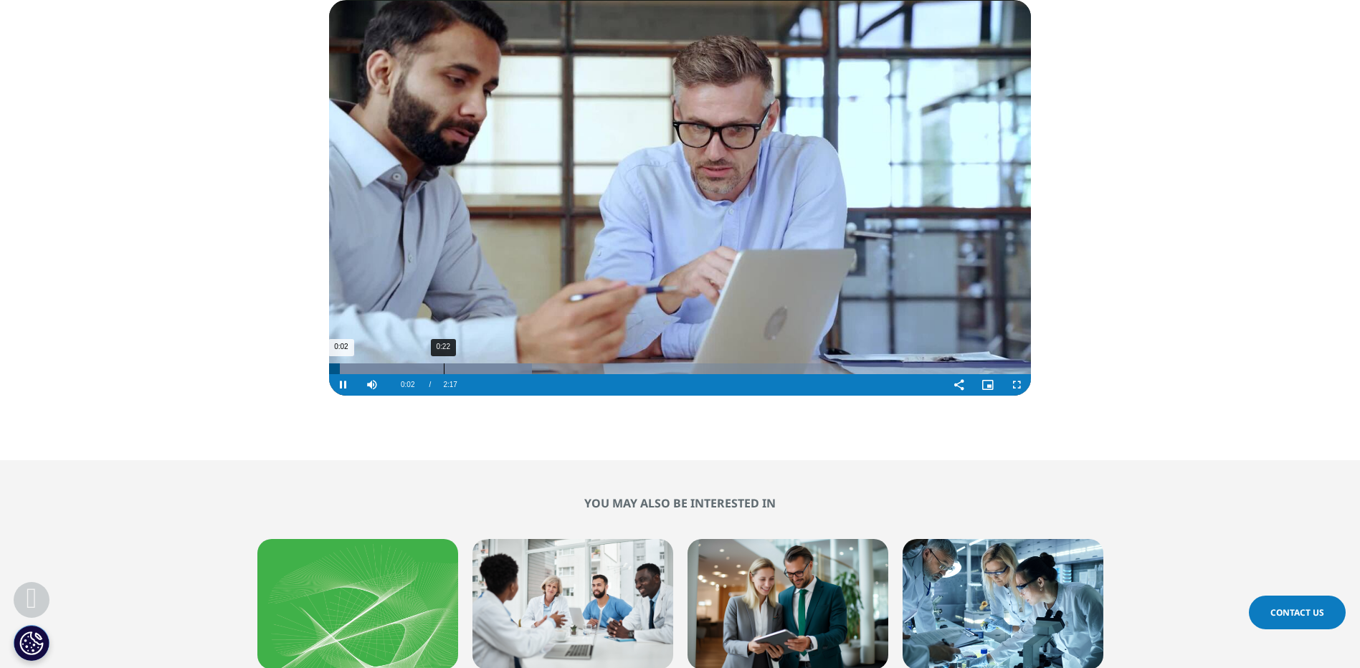
click at [444, 366] on div "0:22" at bounding box center [444, 368] width 1 height 11
click at [492, 369] on div "Progress Bar" at bounding box center [457, 368] width 256 height 11
click at [542, 369] on div "0:41" at bounding box center [542, 368] width 1 height 11
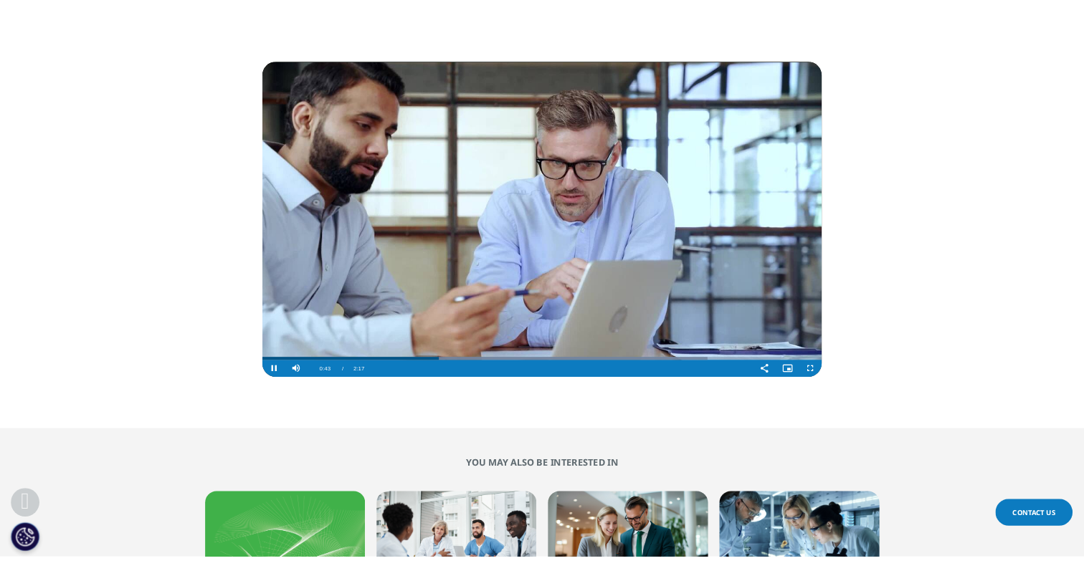
scroll to position [666, 0]
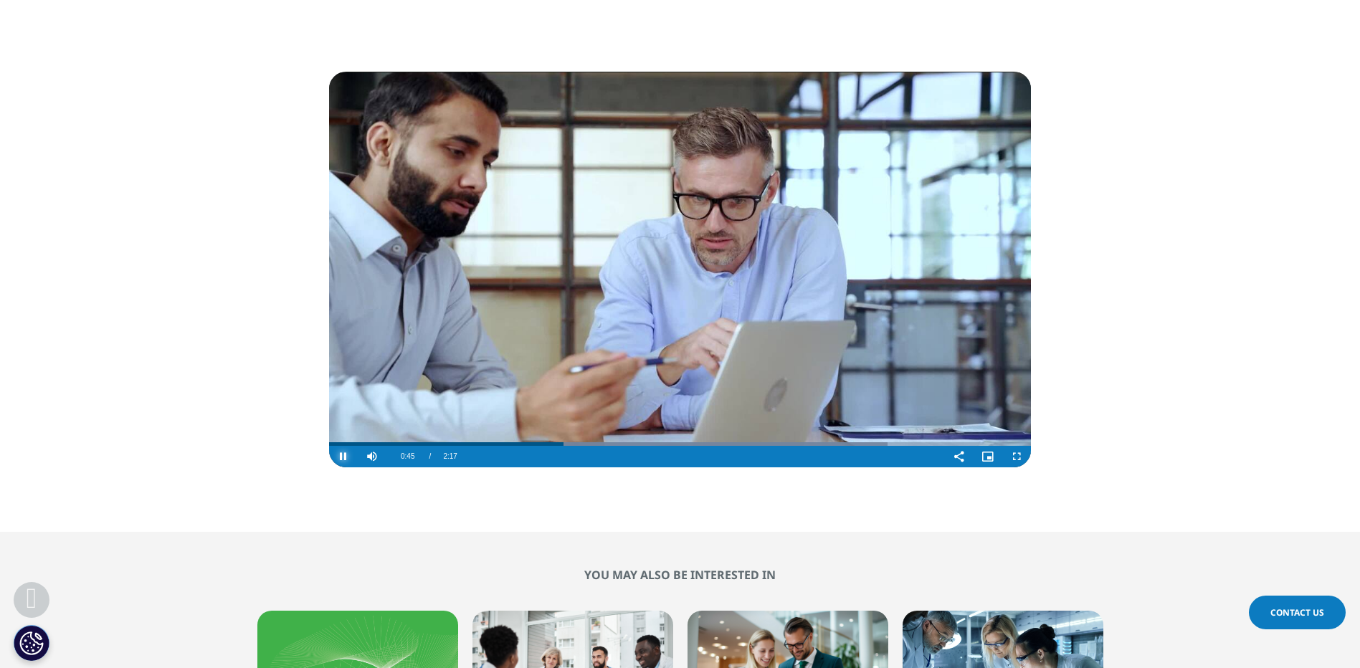
click at [341, 457] on span "Video Player" at bounding box center [343, 457] width 29 height 0
click at [344, 457] on span "Video Player" at bounding box center [343, 457] width 29 height 0
click at [348, 457] on span "Video Player" at bounding box center [343, 457] width 29 height 0
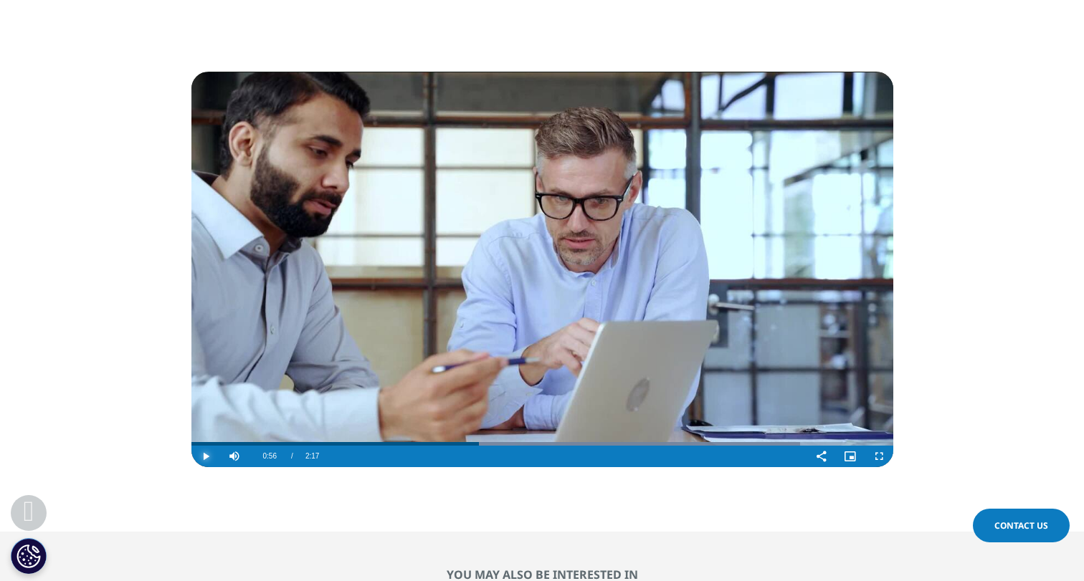
click at [201, 457] on span "Video Player" at bounding box center [205, 457] width 29 height 0
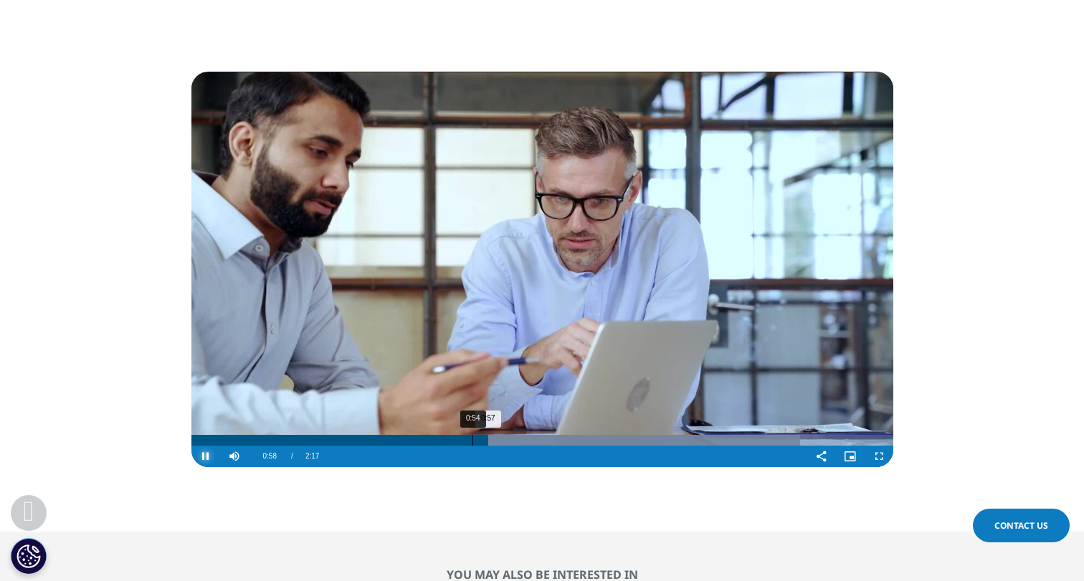
click at [472, 442] on div "0:54" at bounding box center [472, 440] width 1 height 11
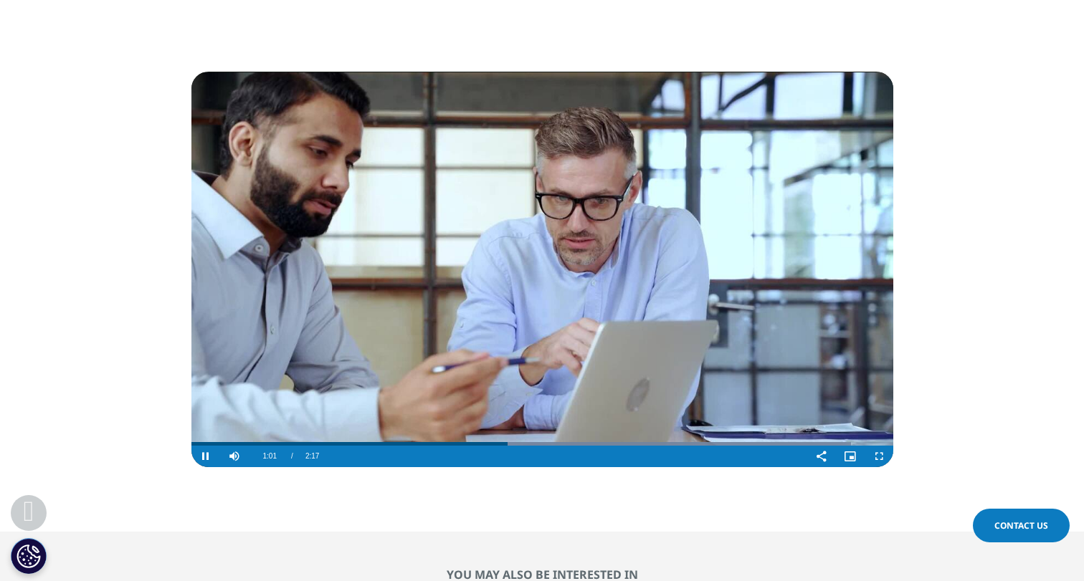
click at [472, 446] on div "Video Player" at bounding box center [566, 457] width 480 height 22
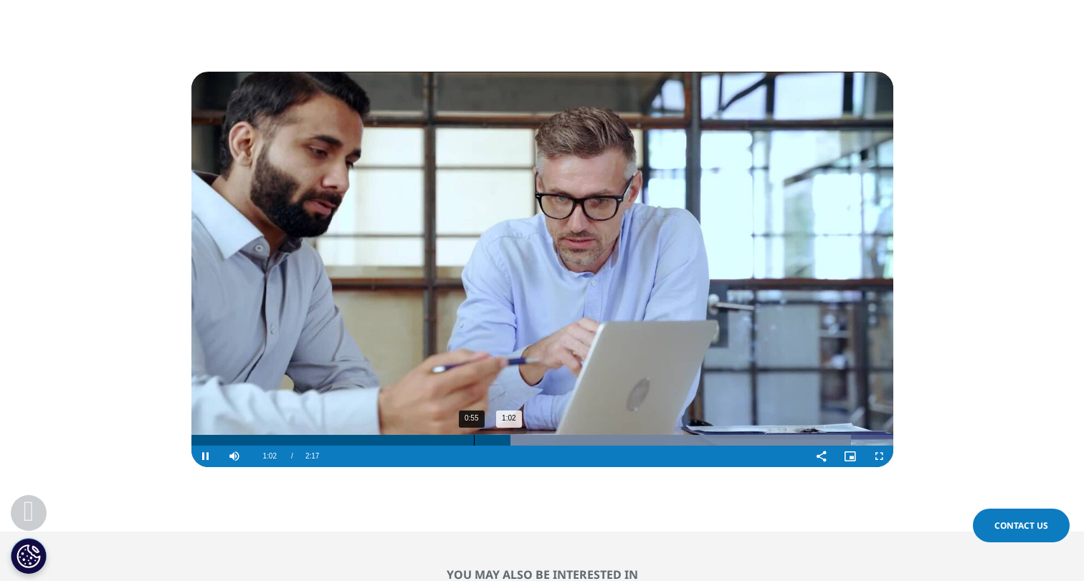
click at [474, 444] on div "0:55" at bounding box center [474, 440] width 1 height 11
click at [436, 442] on div "0:47" at bounding box center [313, 440] width 245 height 11
click at [407, 437] on div "0:49" at bounding box center [316, 440] width 251 height 11
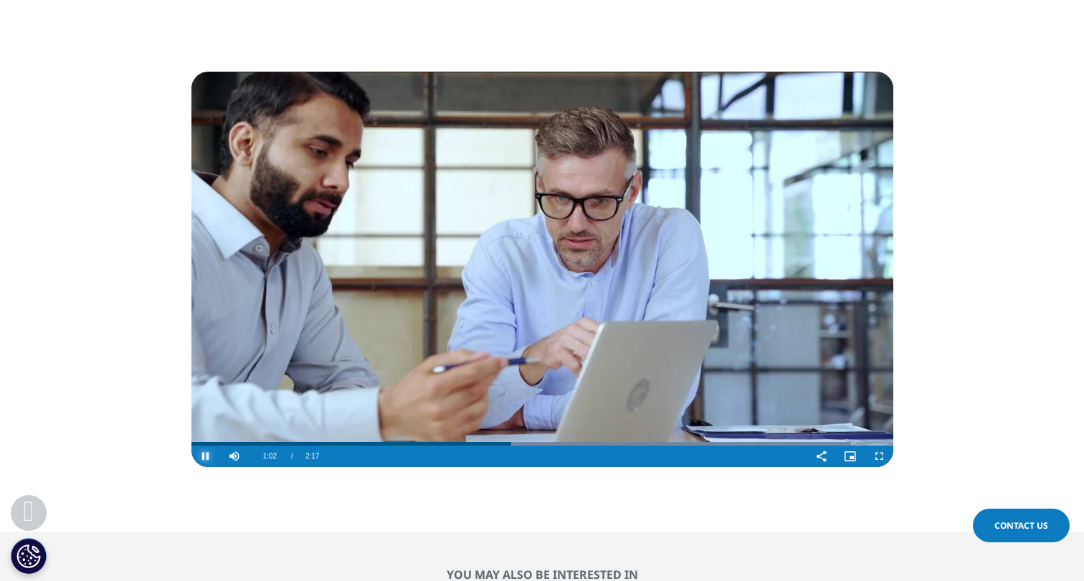
click at [208, 457] on span "Video Player" at bounding box center [205, 457] width 29 height 0
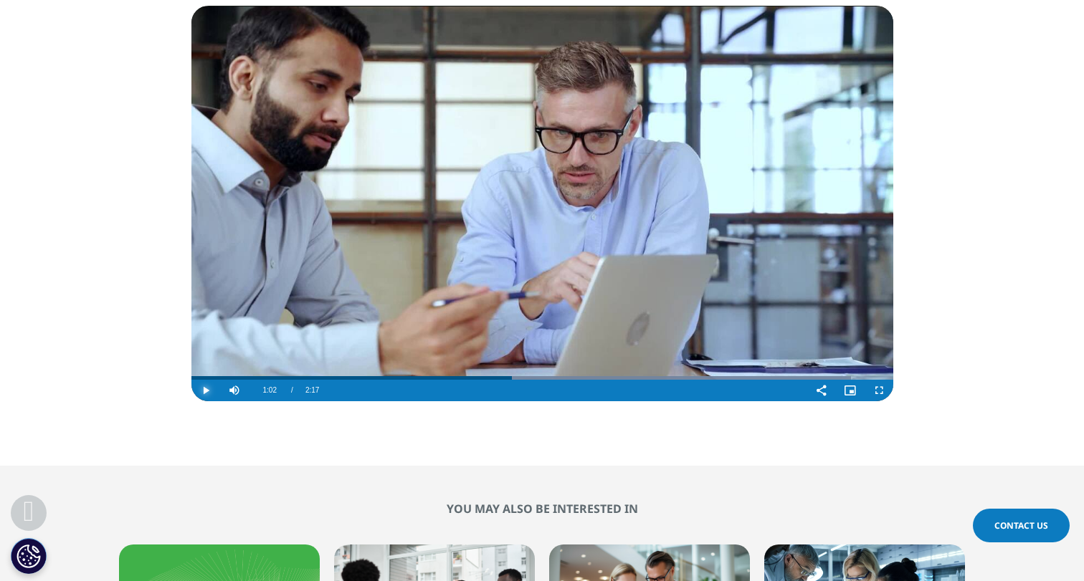
scroll to position [738, 0]
